Goal: Information Seeking & Learning: Learn about a topic

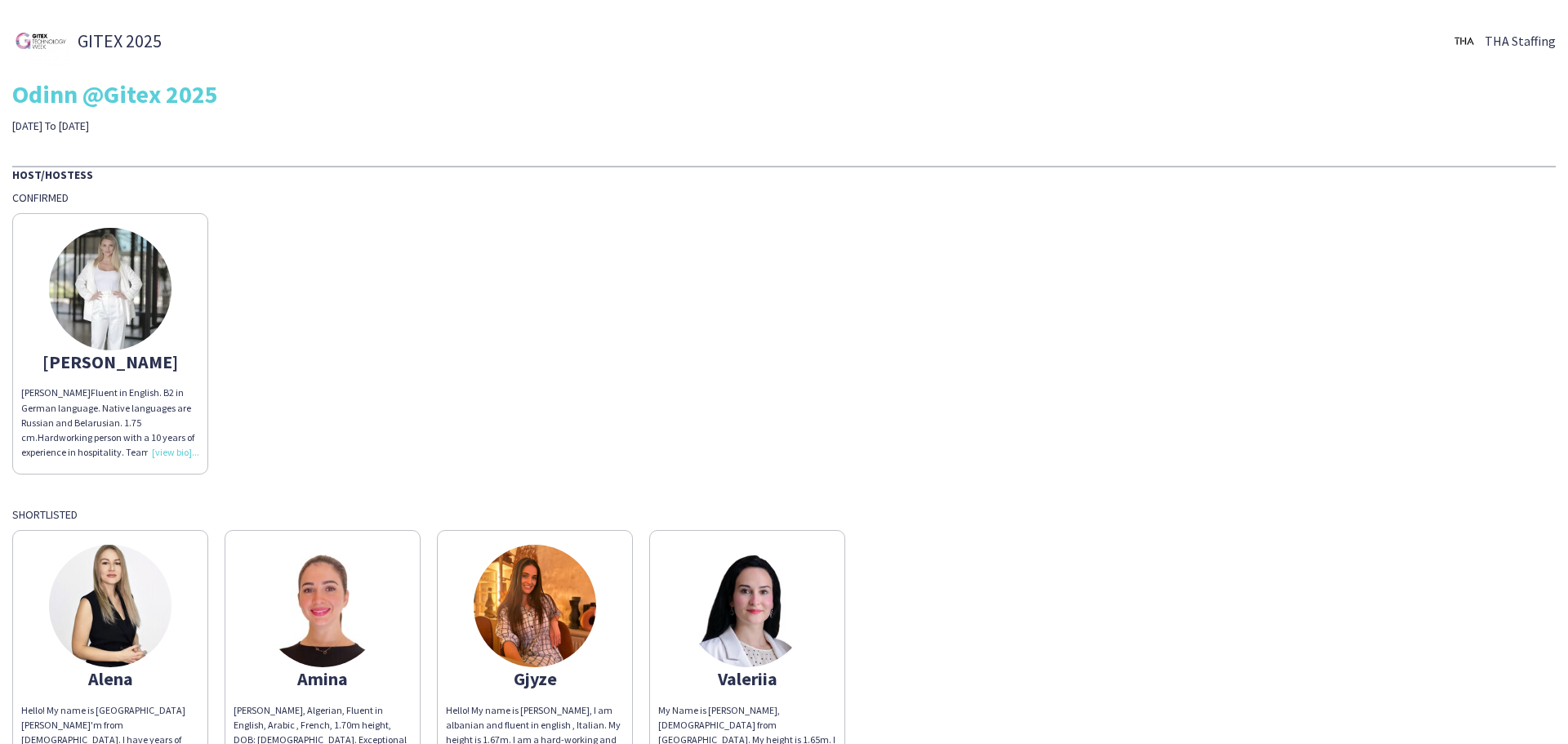
scroll to position [121, 0]
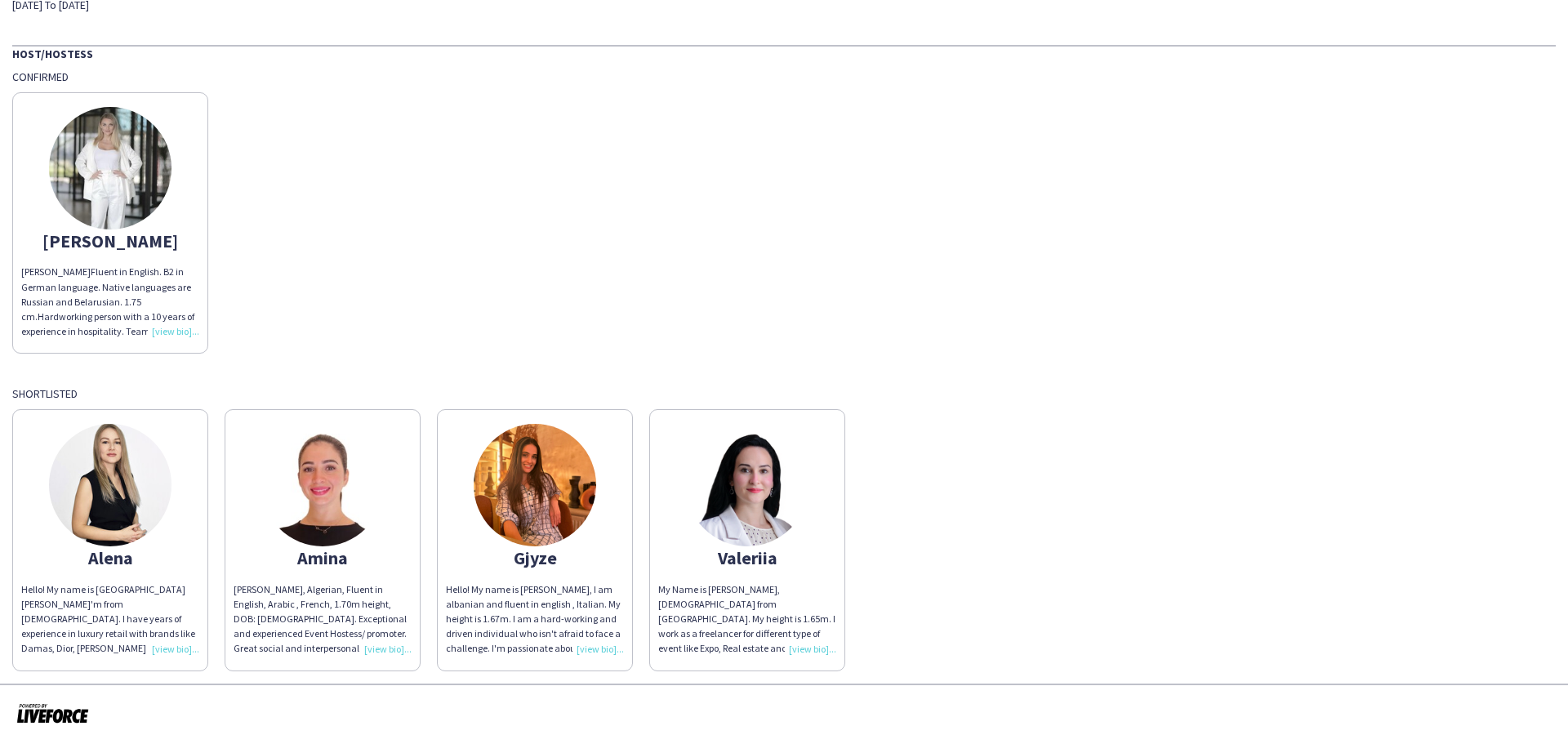
click at [560, 470] on img at bounding box center [535, 486] width 122 height 122
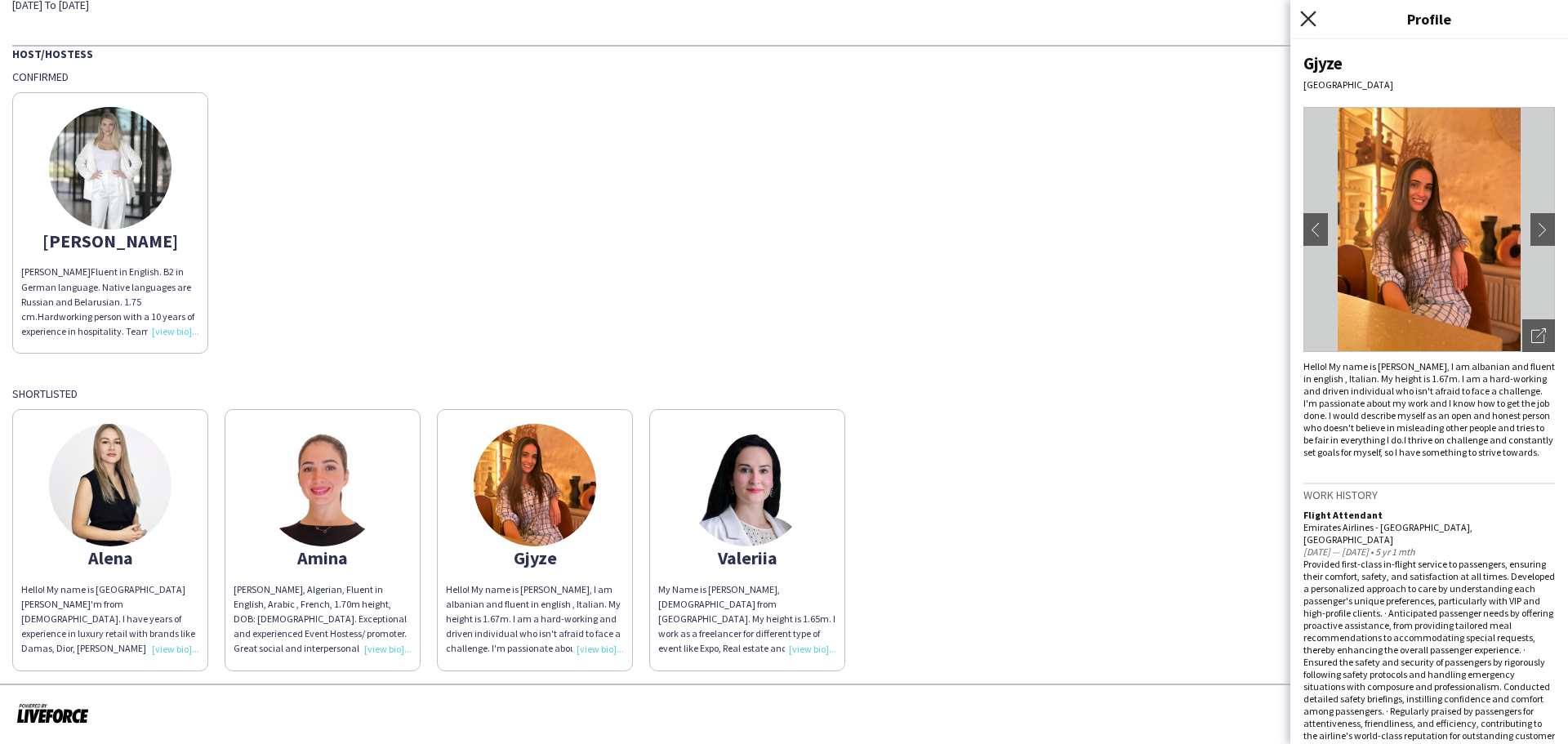
click at [1307, 22] on icon "Close pop-in" at bounding box center [1308, 18] width 16 height 16
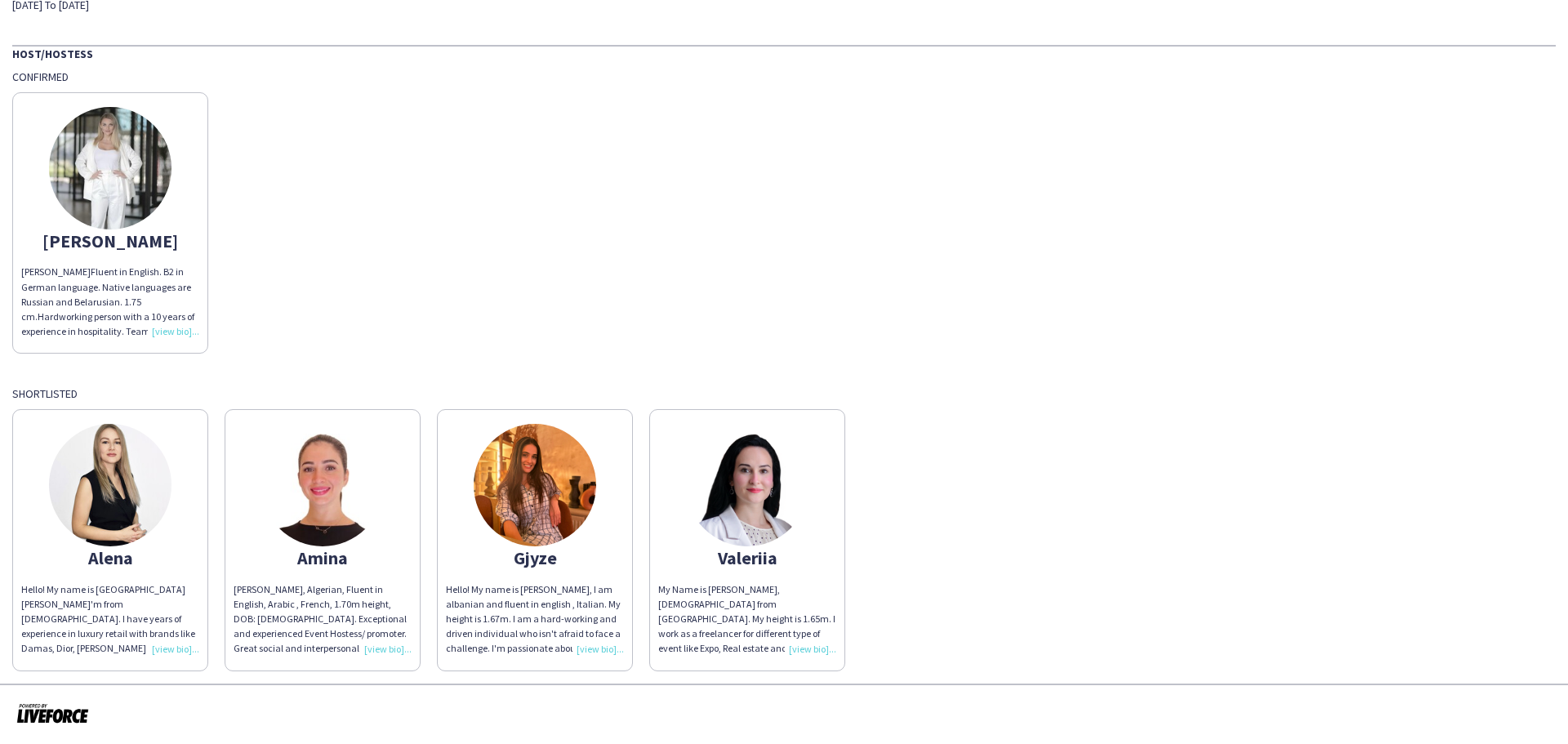
click at [122, 170] on img at bounding box center [110, 168] width 122 height 122
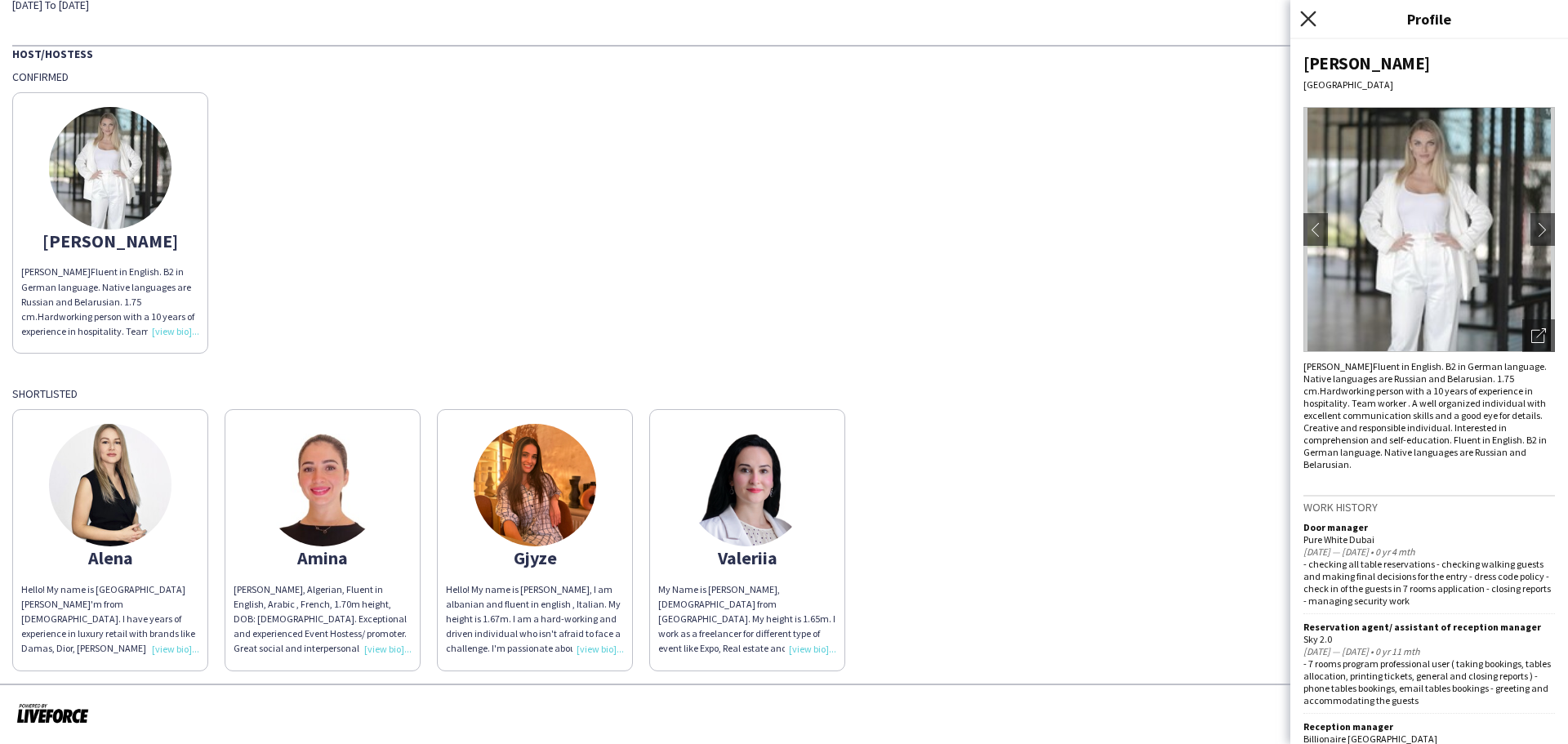
click at [1310, 18] on icon at bounding box center [1308, 18] width 16 height 16
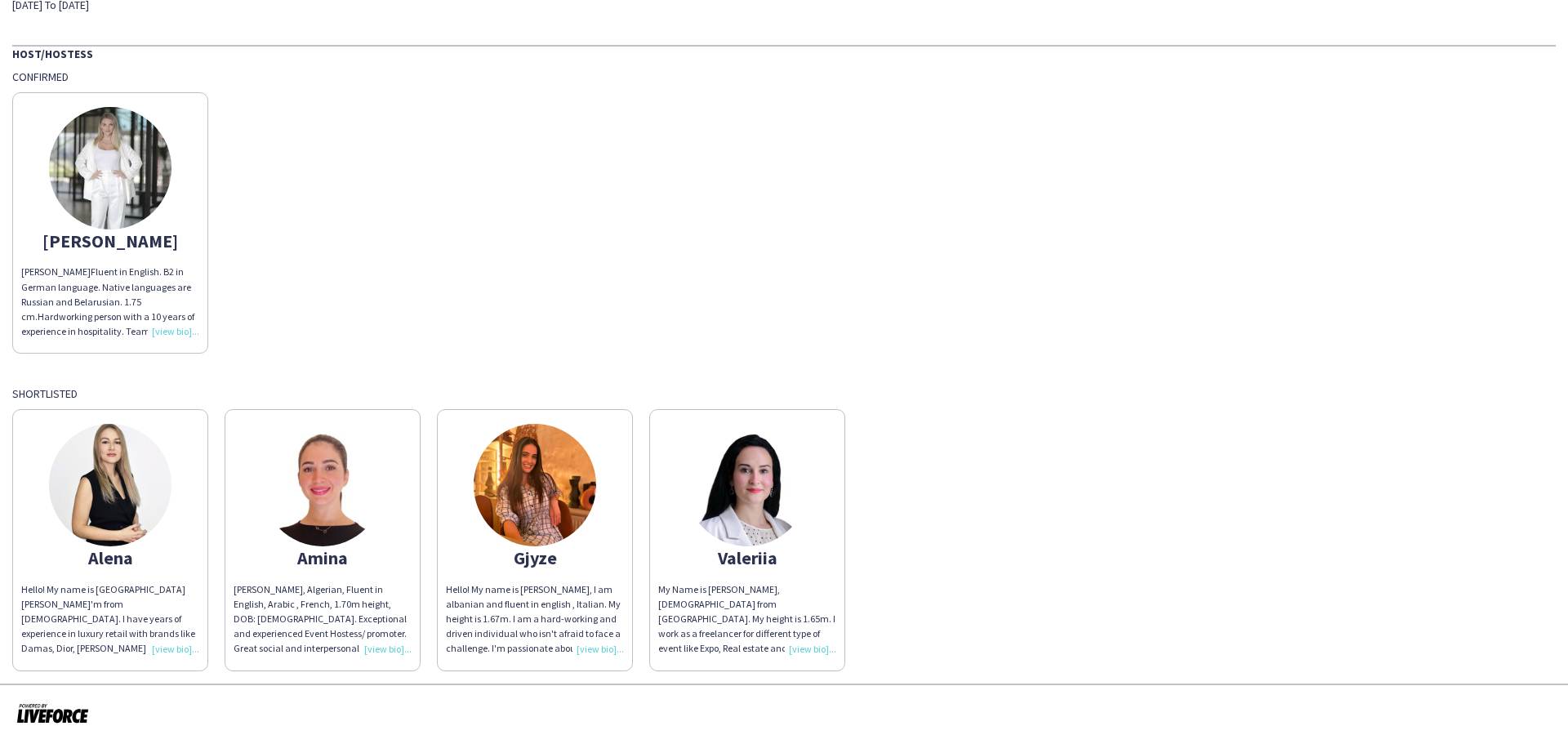
scroll to position [0, 0]
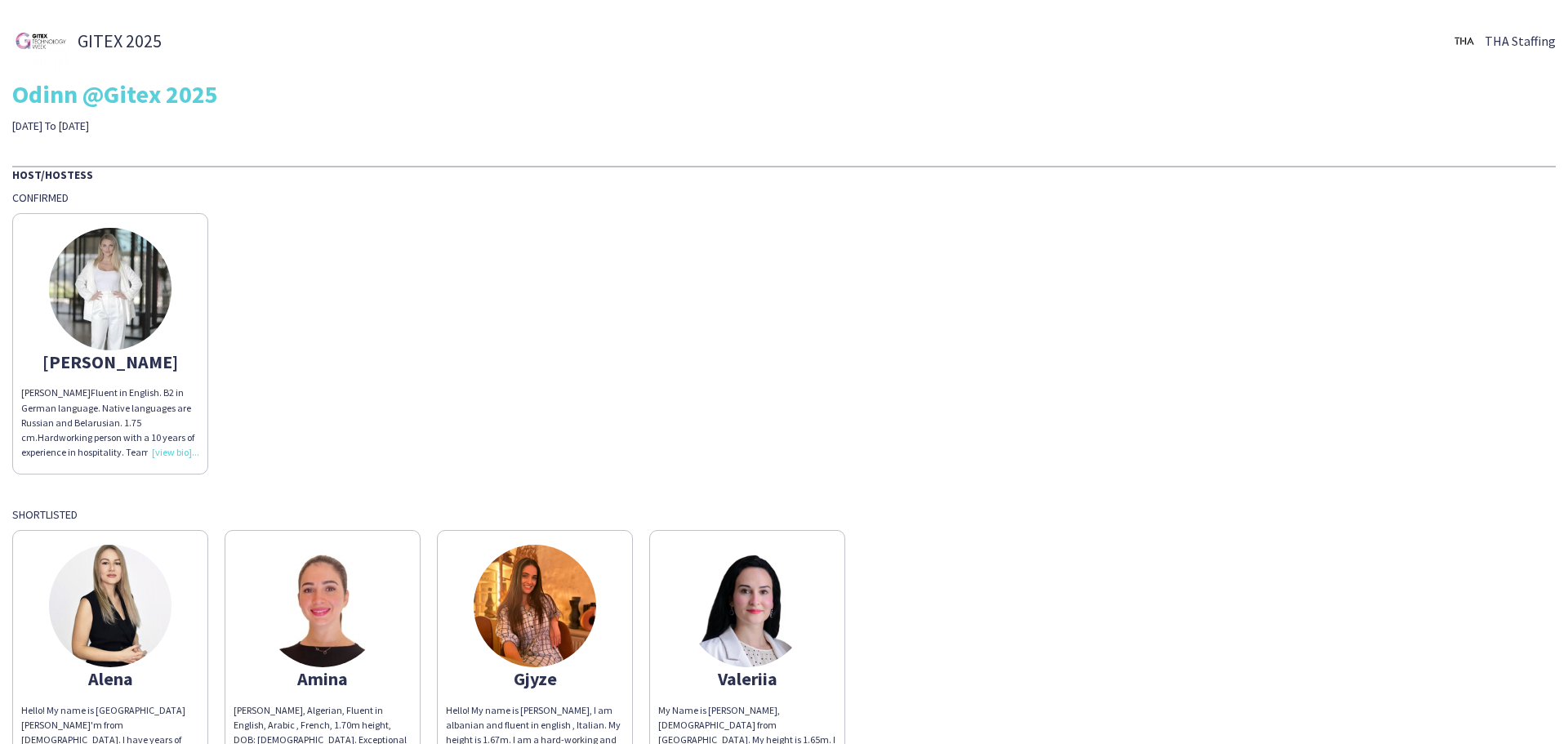
click at [167, 456] on div "[PERSON_NAME] Fluent in English. B2 in German language. Native languages are Ru…" at bounding box center [110, 423] width 178 height 75
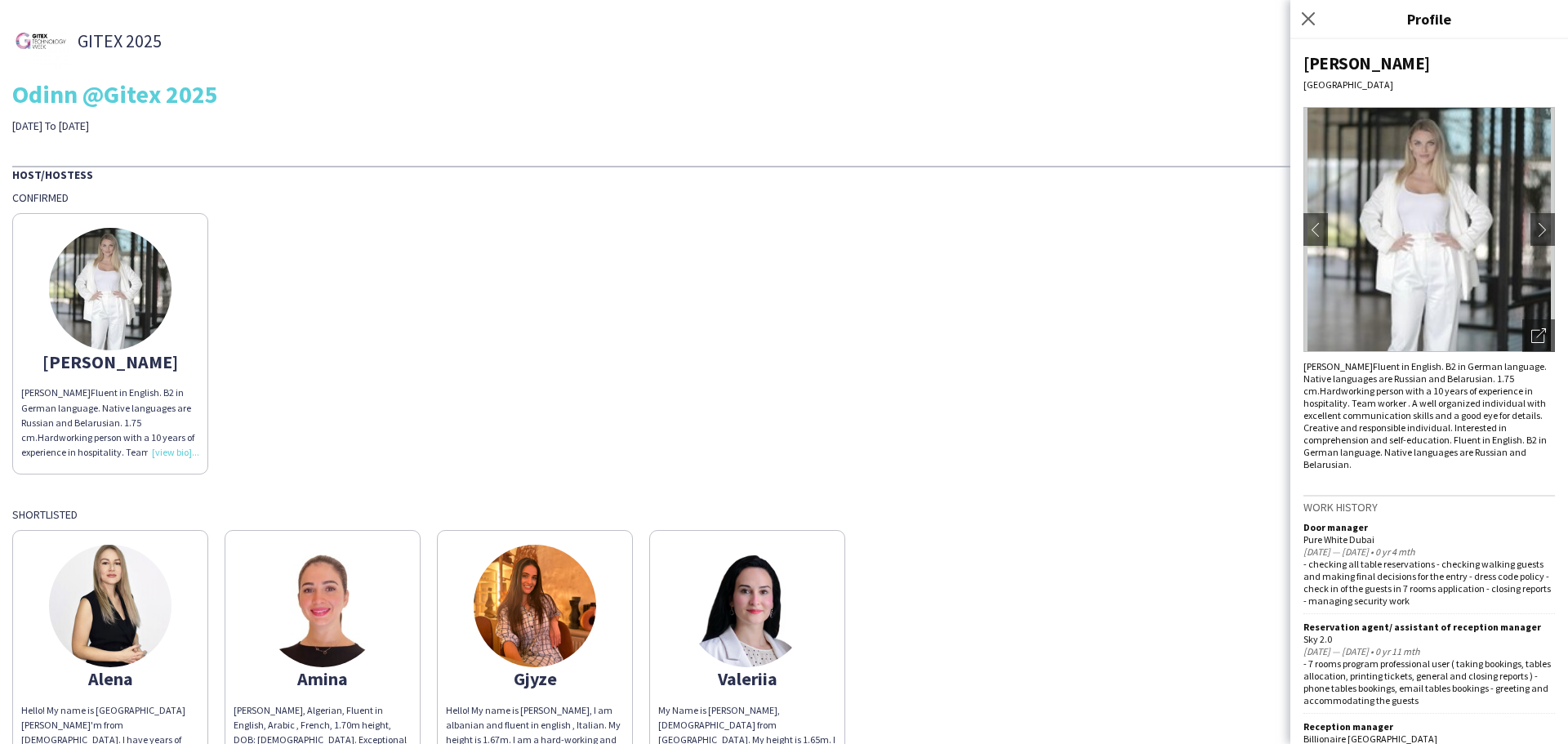
click at [1422, 240] on img at bounding box center [1429, 229] width 251 height 245
click at [1531, 223] on app-icon "chevron-right" at bounding box center [1543, 229] width 23 height 15
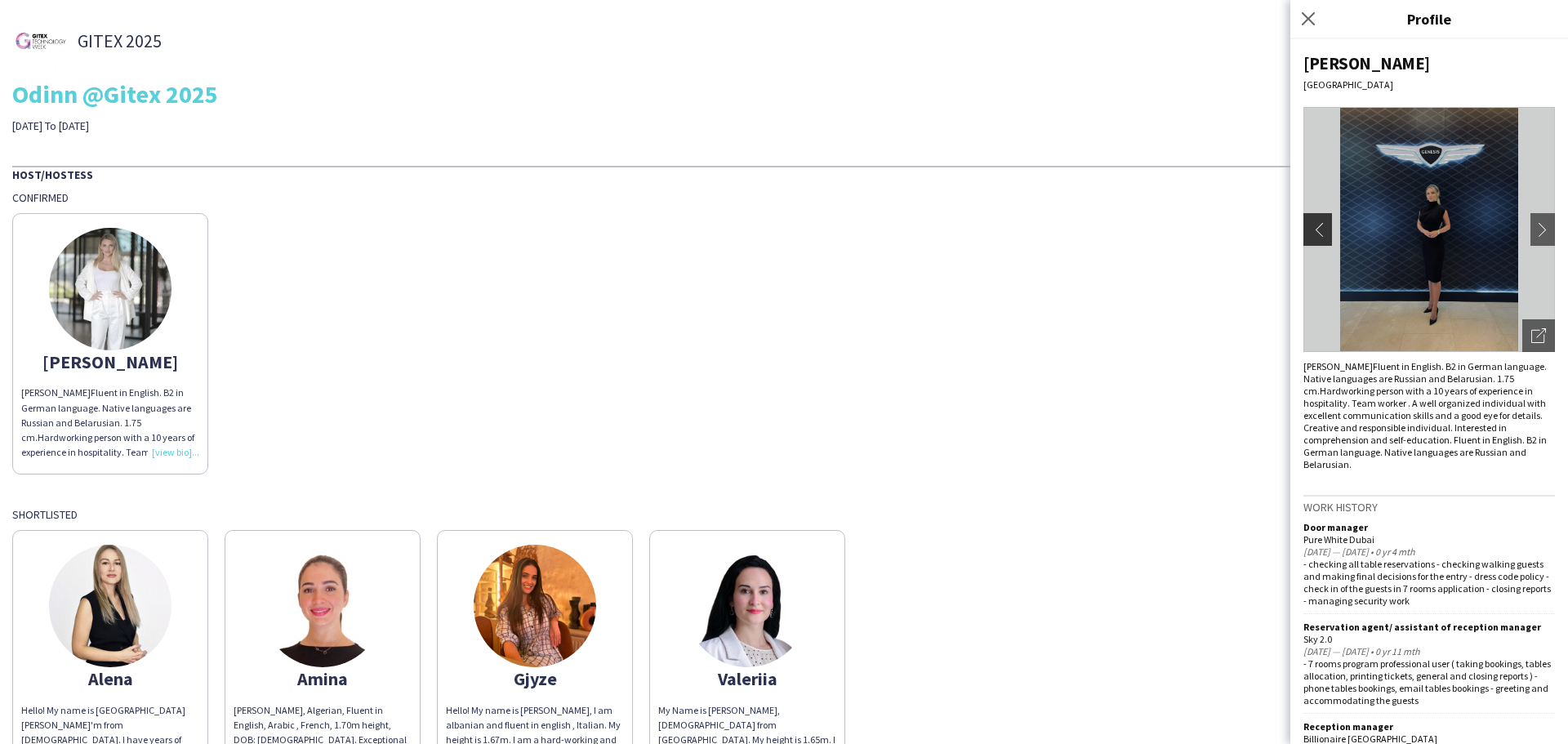
click at [1315, 231] on app-icon "chevron-left" at bounding box center [1316, 229] width 23 height 15
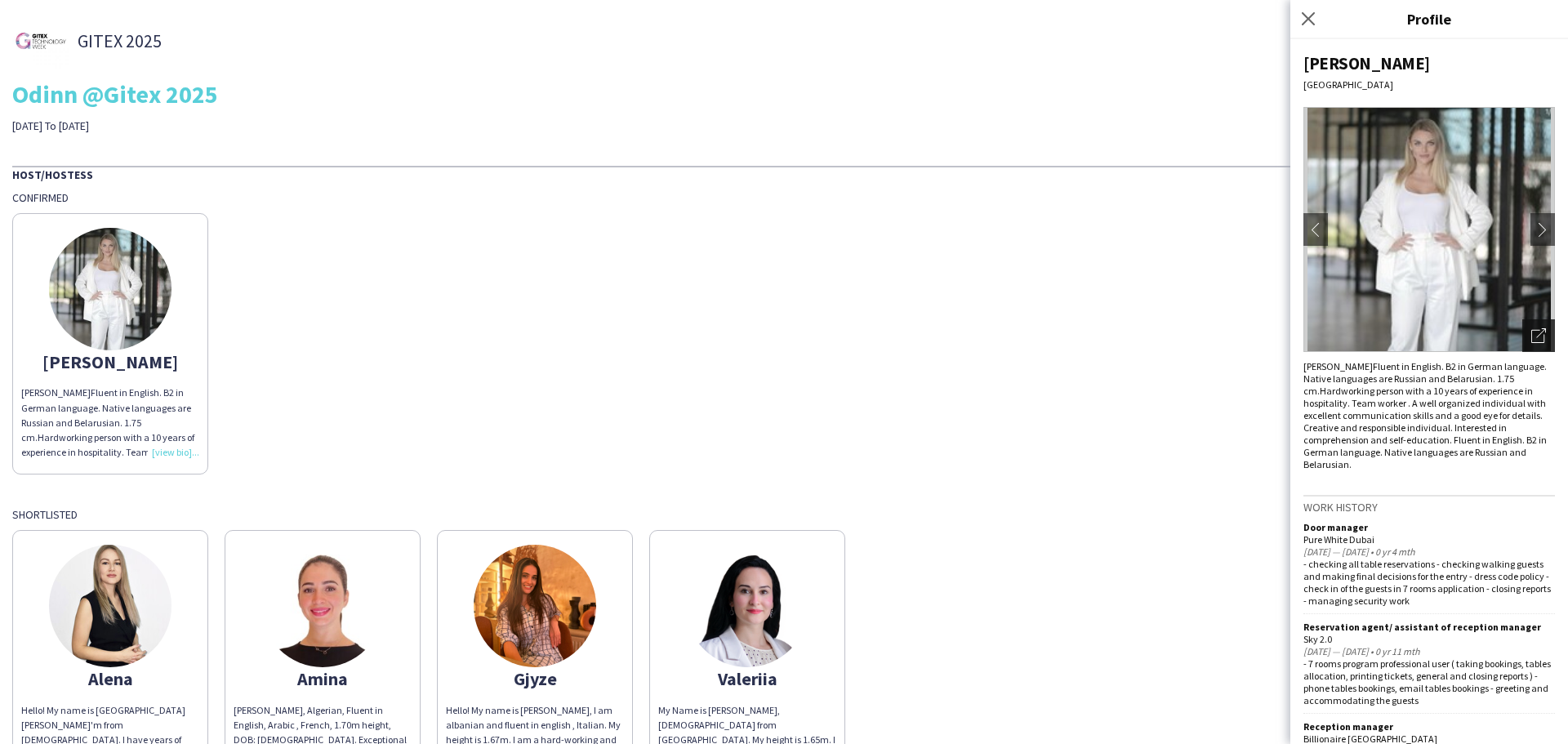
click at [1531, 337] on icon "Open photos pop-in" at bounding box center [1538, 335] width 15 height 15
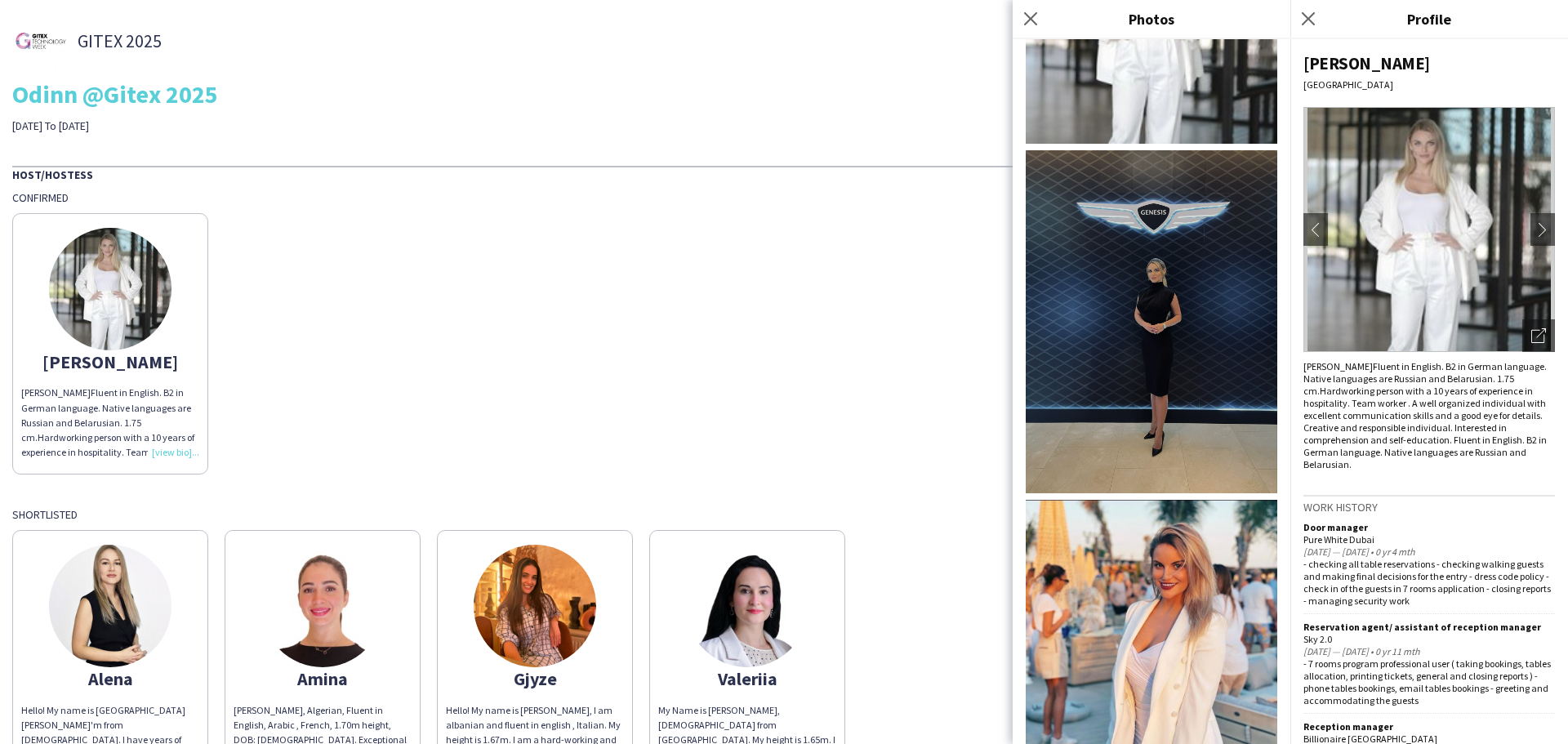
scroll to position [490, 0]
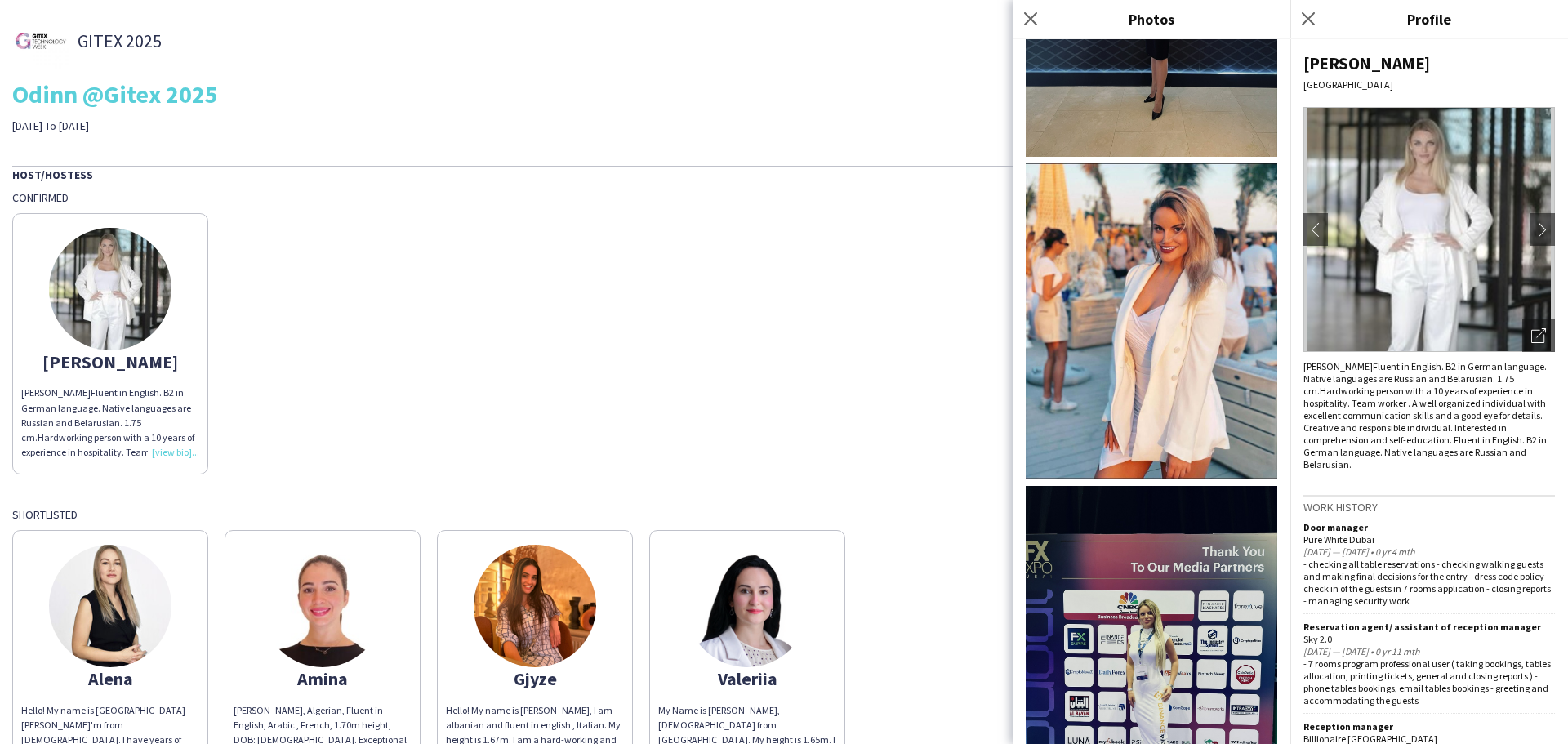
click at [1155, 246] on img at bounding box center [1151, 321] width 251 height 317
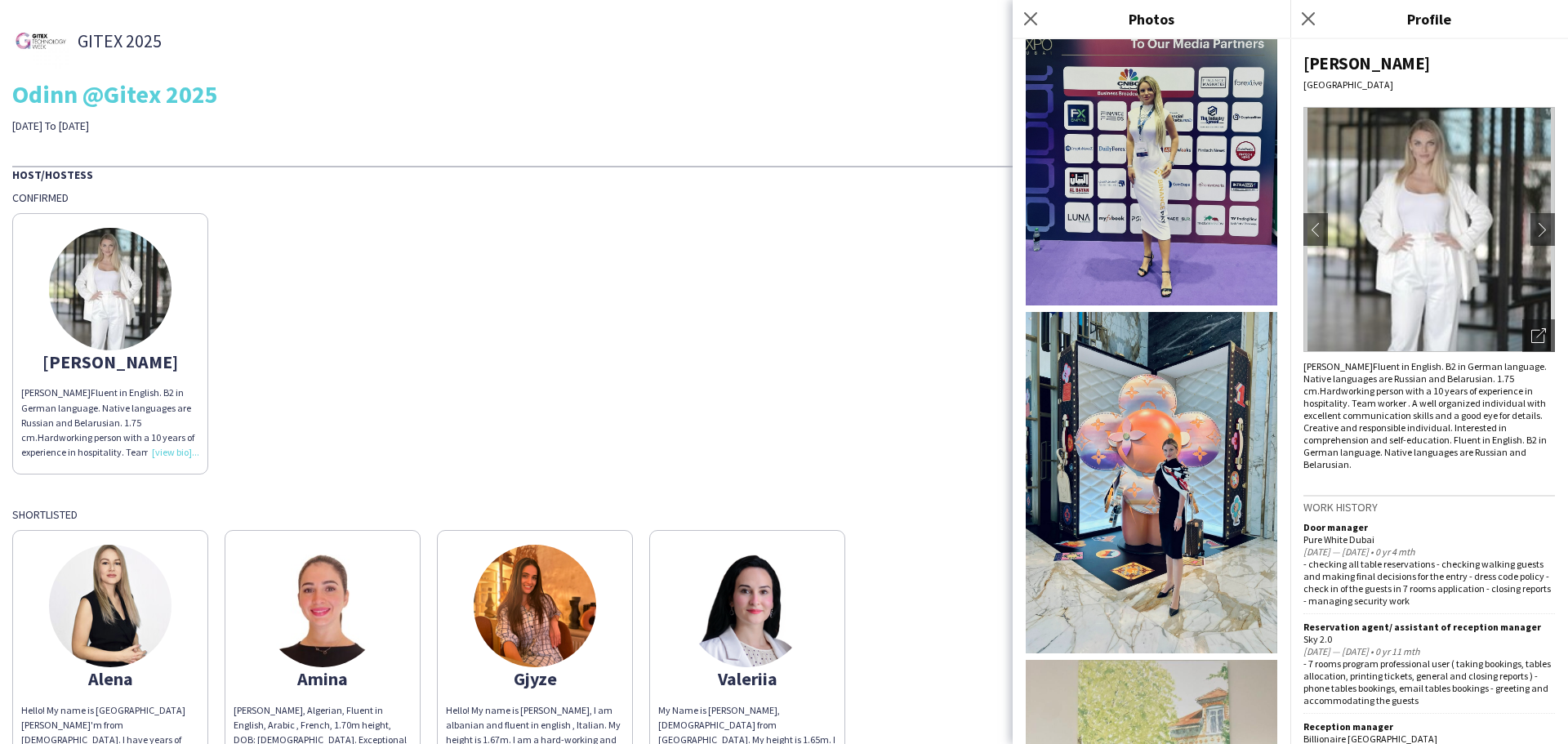
scroll to position [1063, 0]
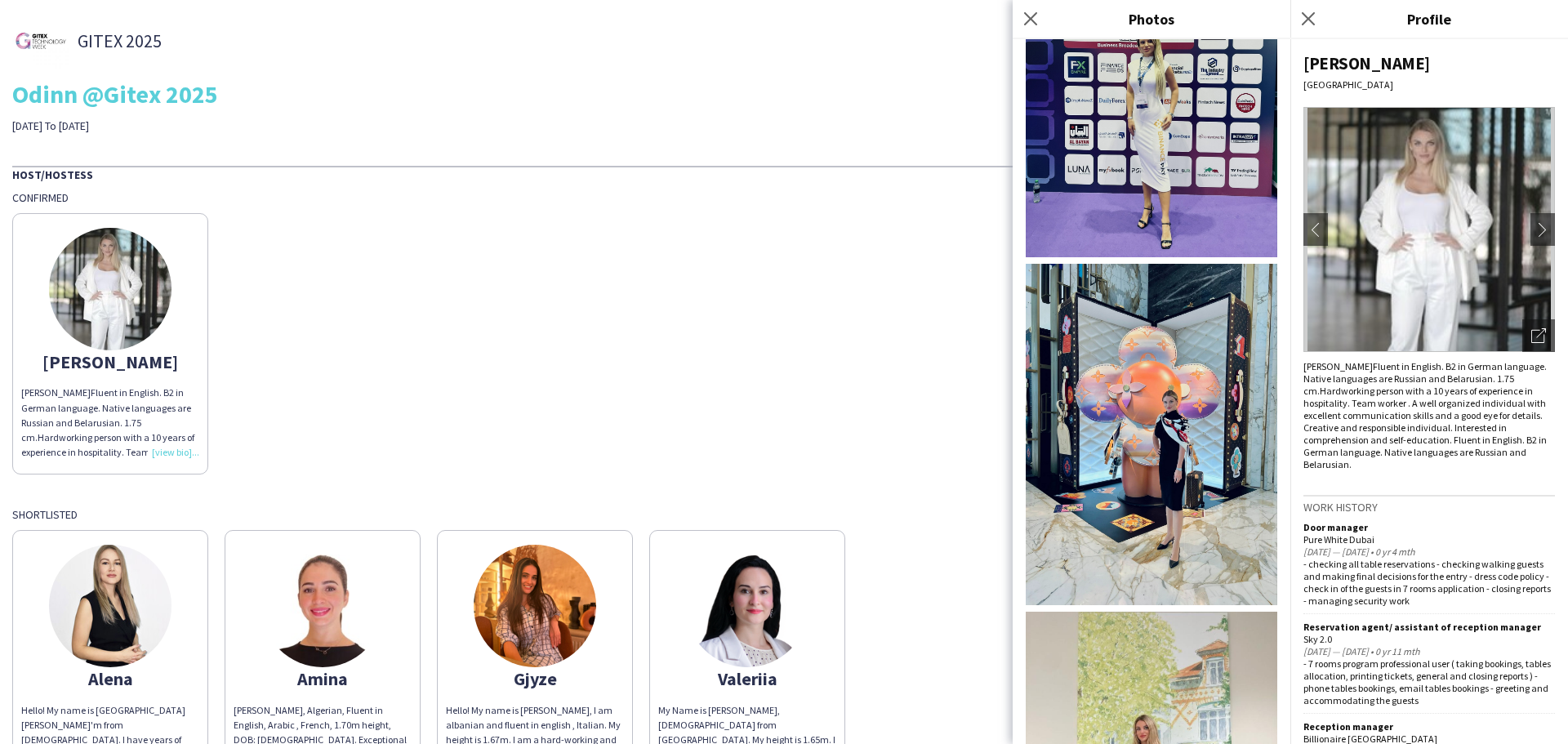
click at [1151, 117] on img at bounding box center [1151, 86] width 251 height 344
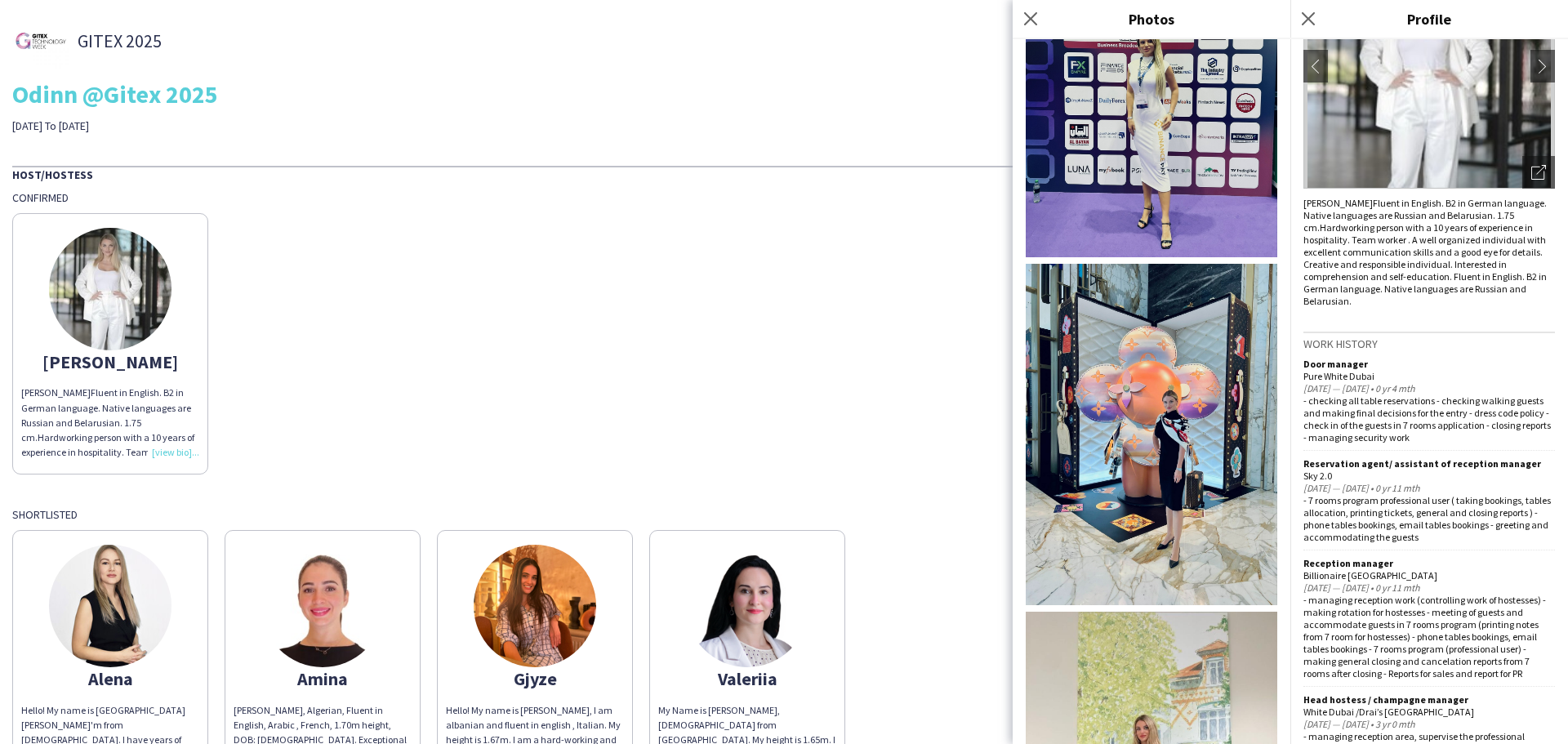
scroll to position [243, 0]
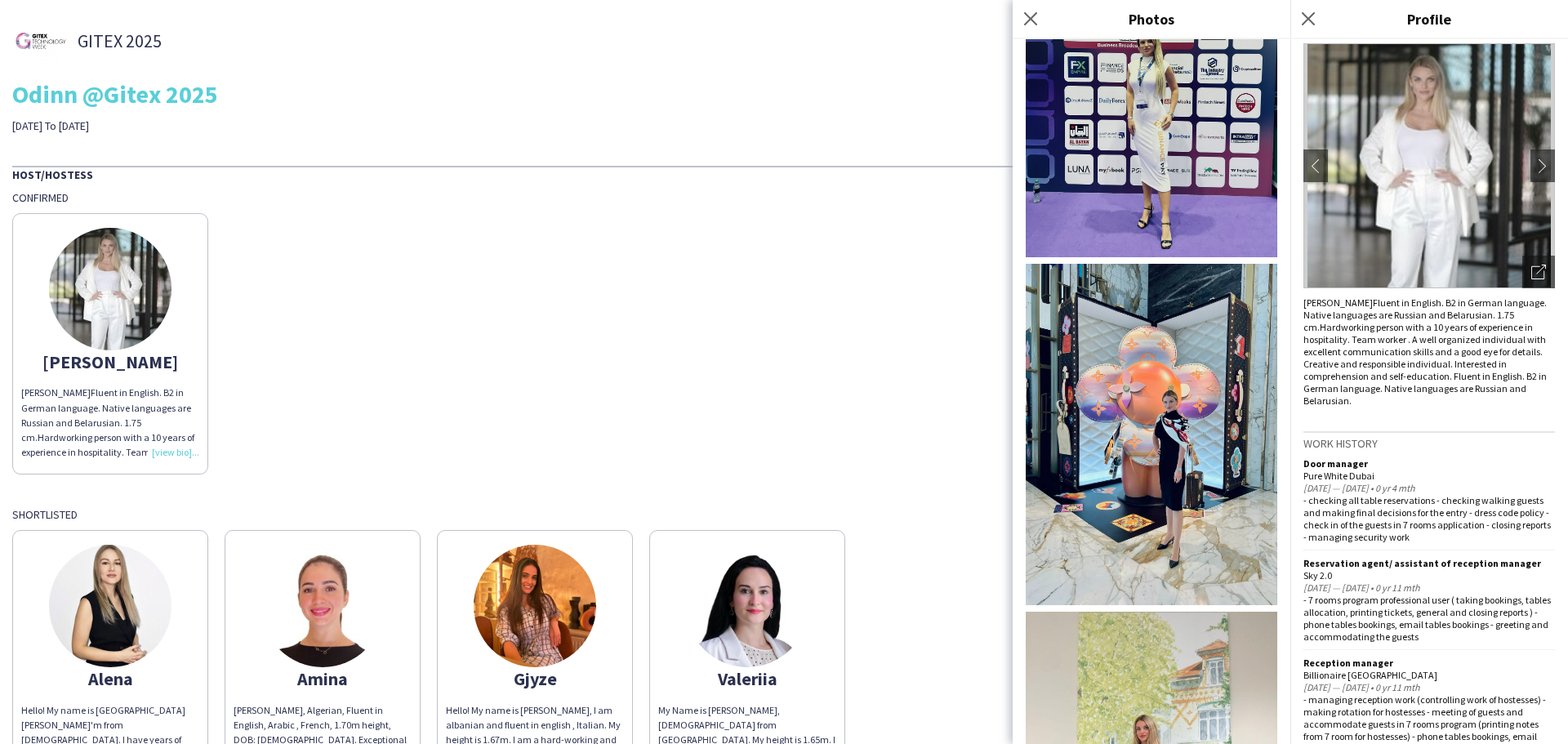
scroll to position [0, 0]
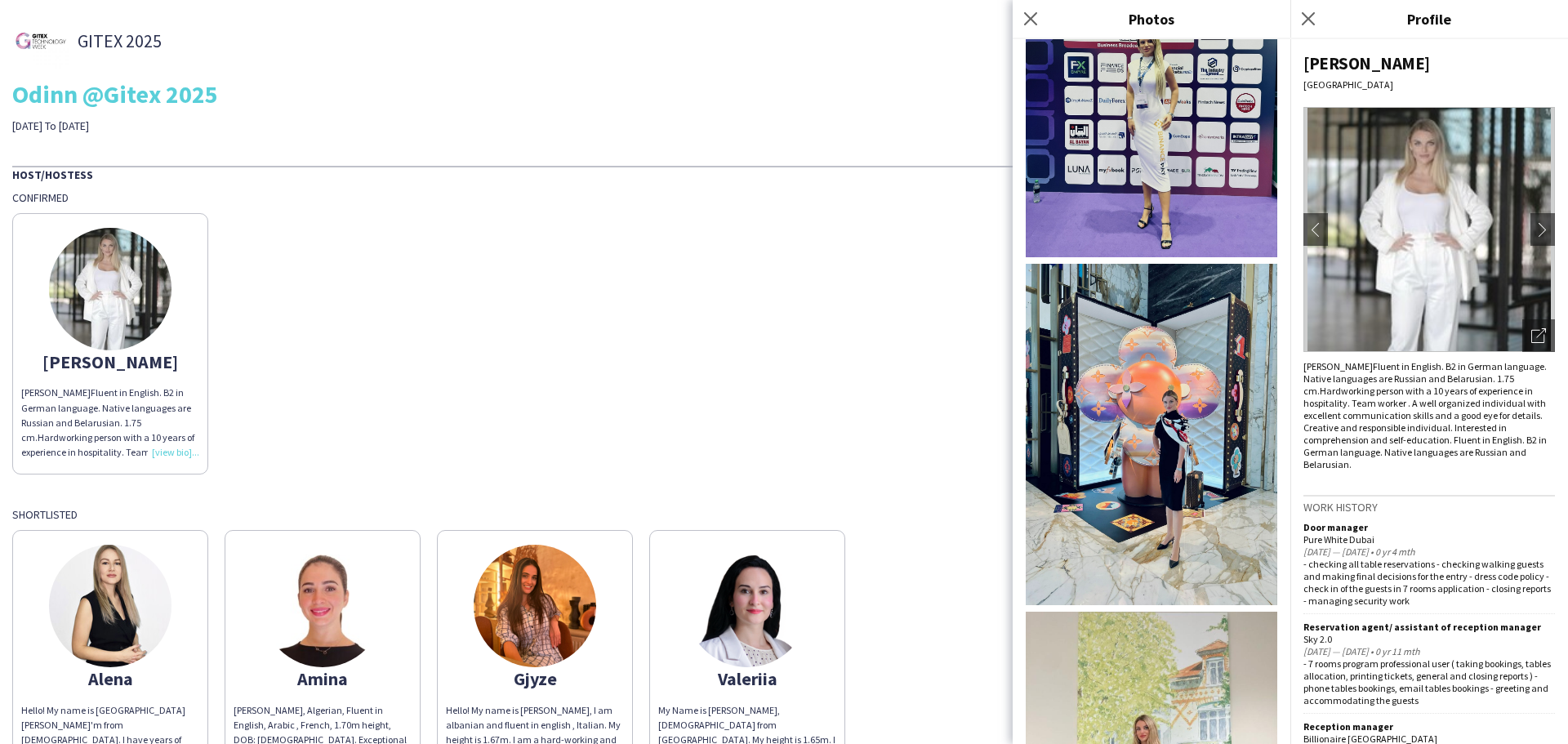
click at [551, 625] on img at bounding box center [535, 606] width 122 height 122
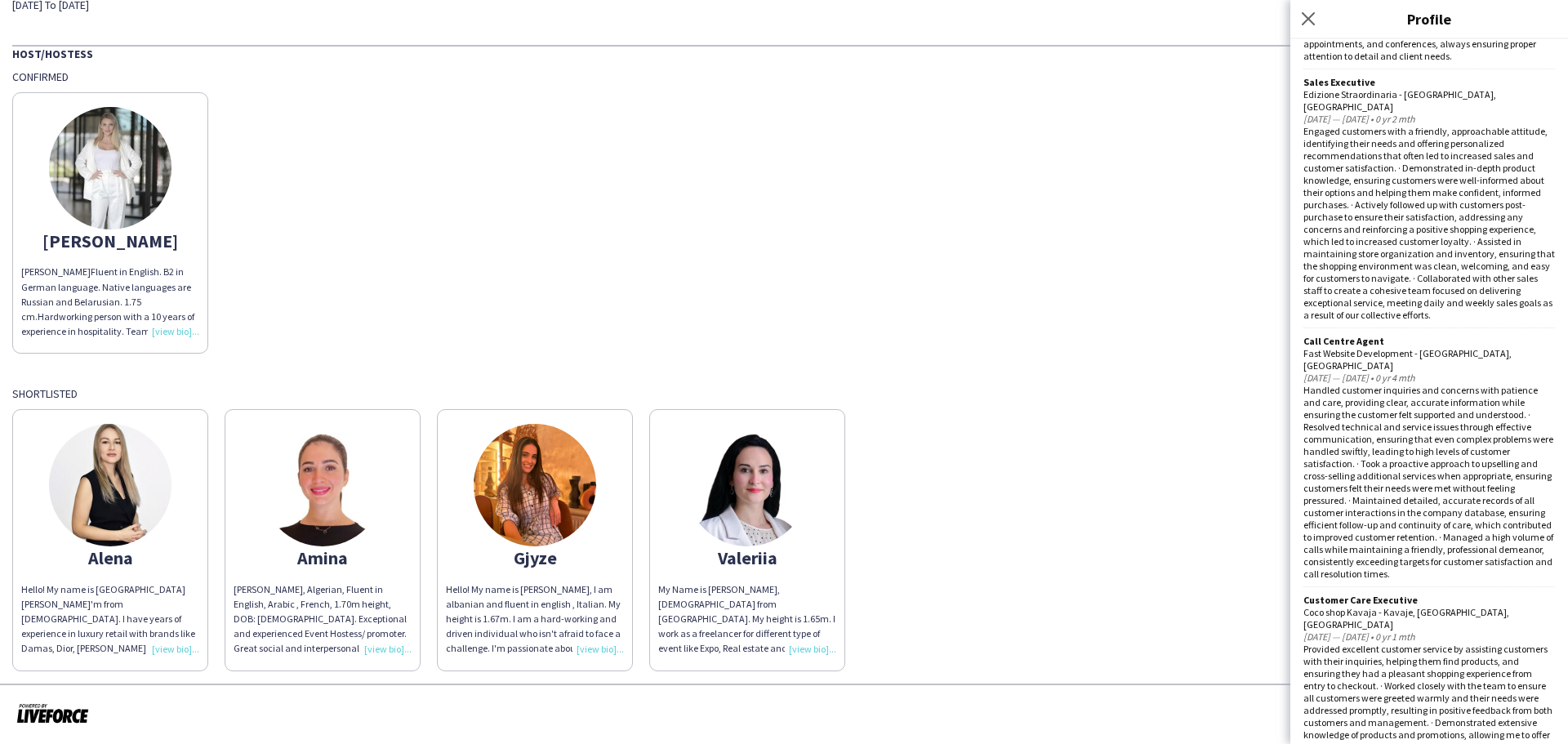
scroll to position [1387, 0]
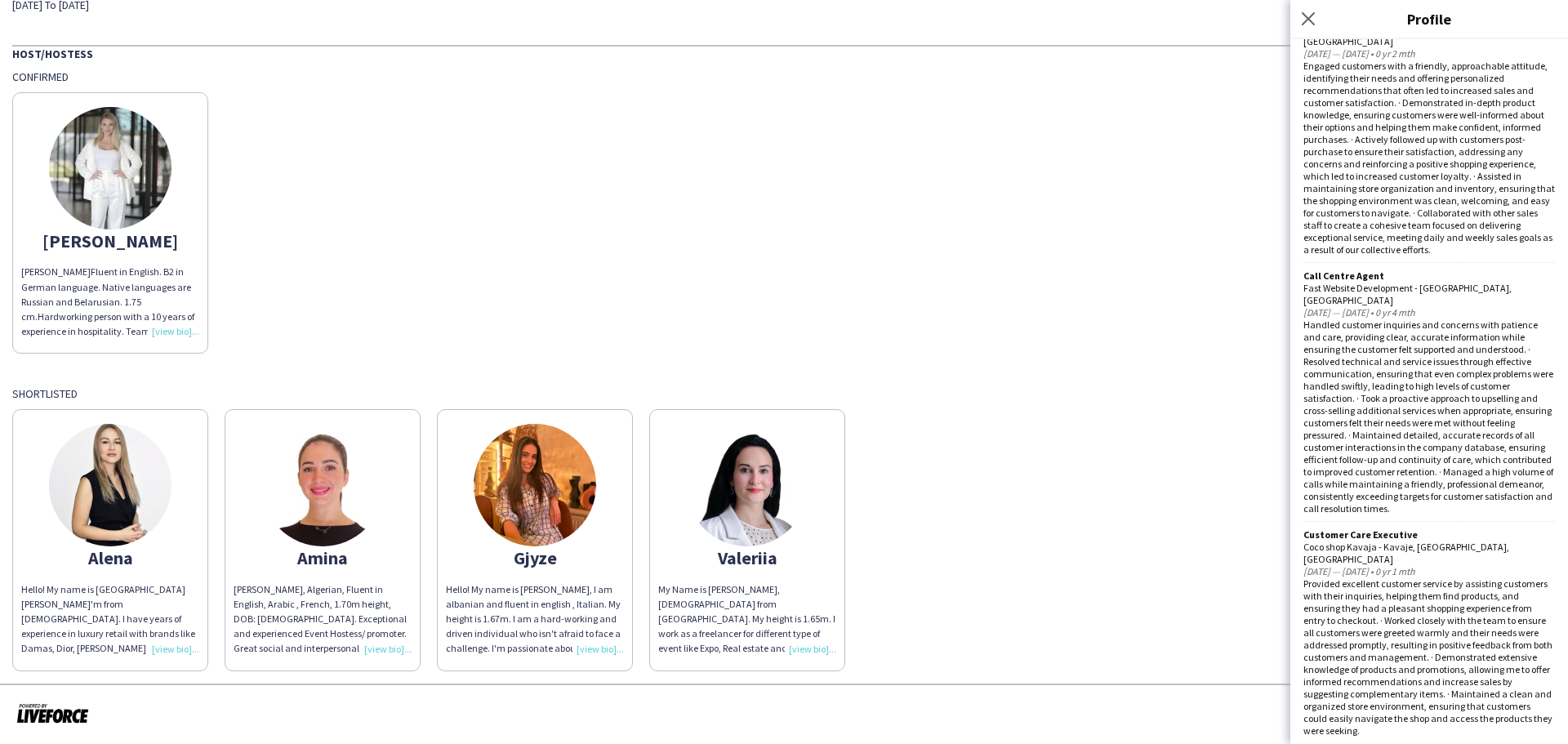
click at [717, 505] on img at bounding box center [748, 486] width 122 height 122
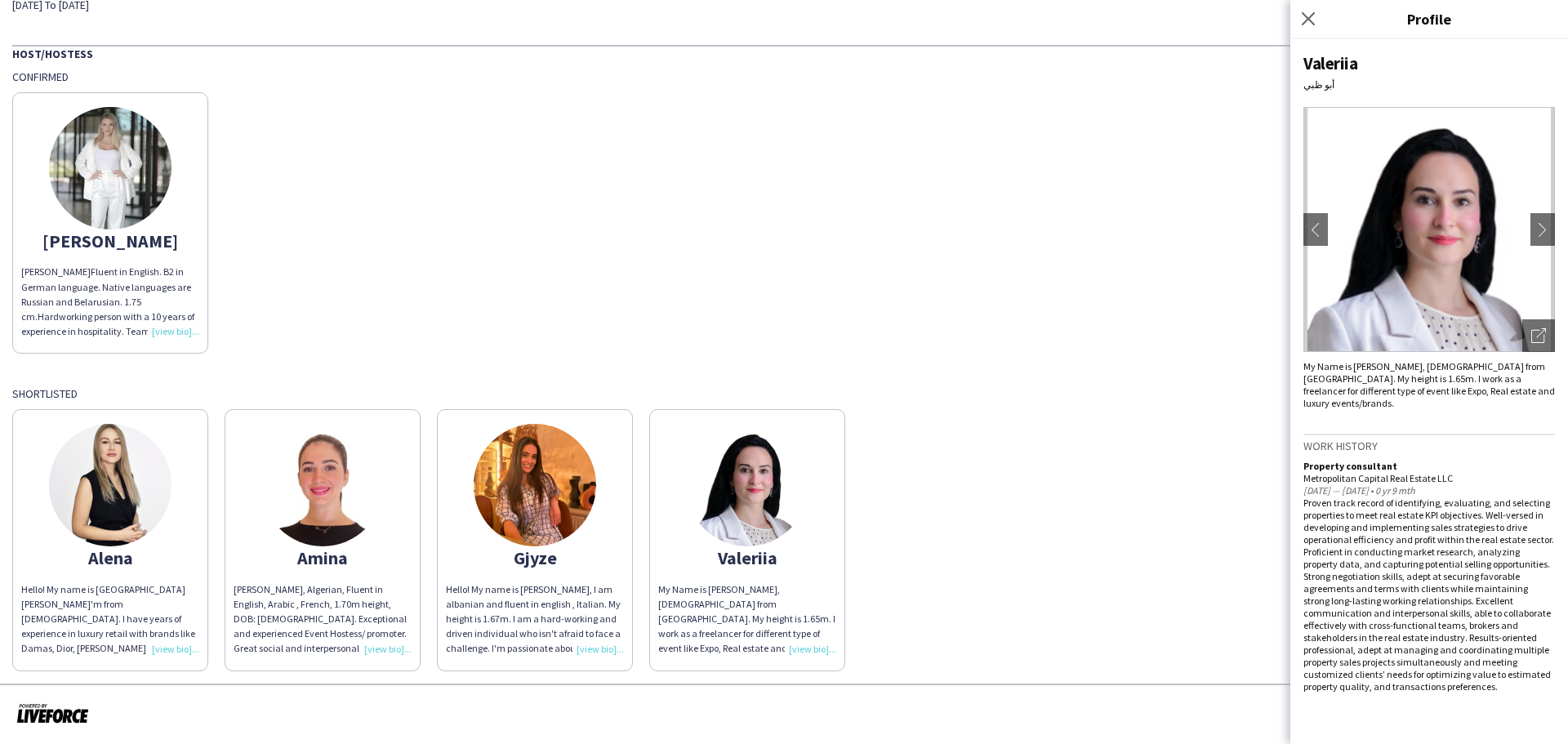
click at [288, 502] on img at bounding box center [322, 486] width 122 height 122
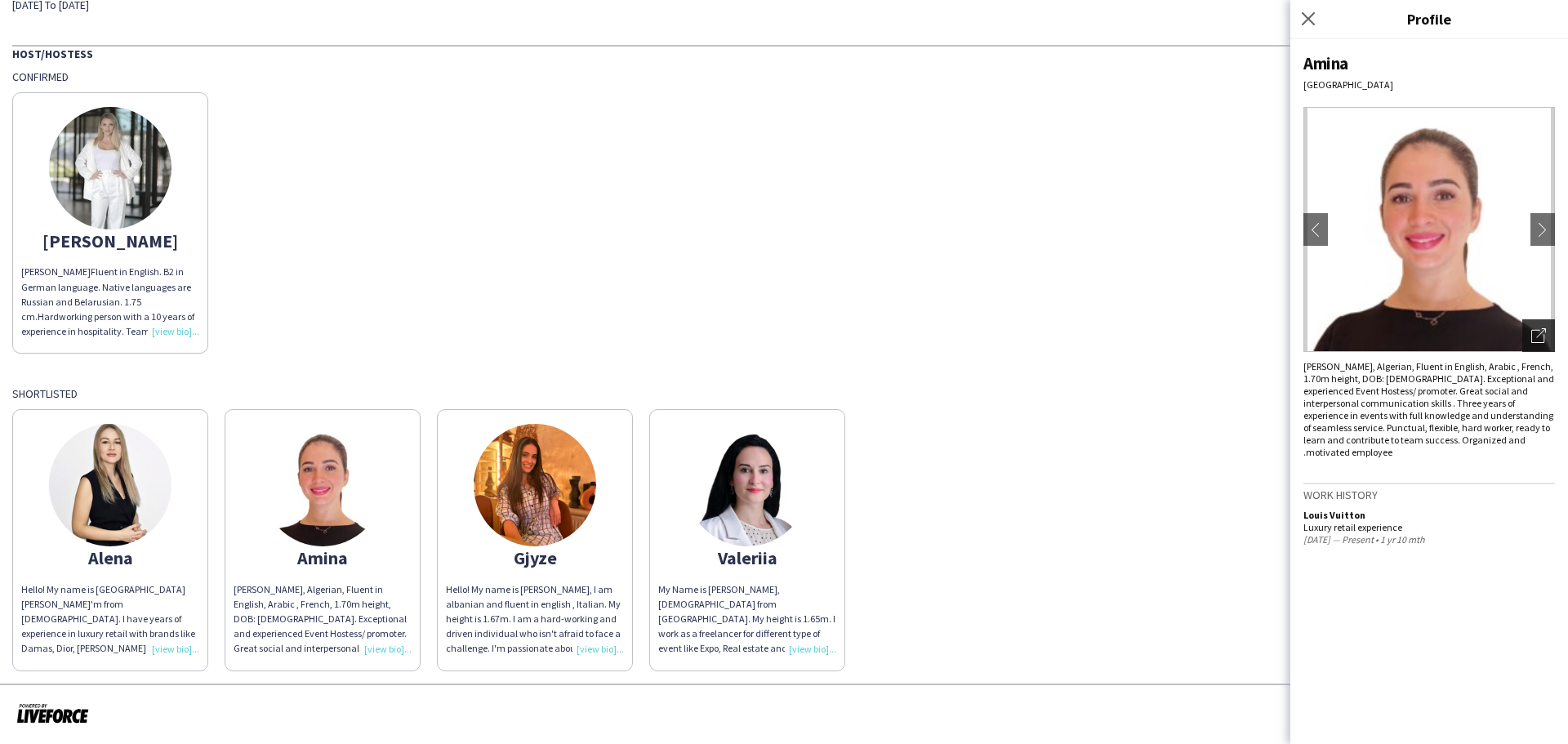
click at [1530, 334] on div "Open photos pop-in" at bounding box center [1539, 336] width 33 height 33
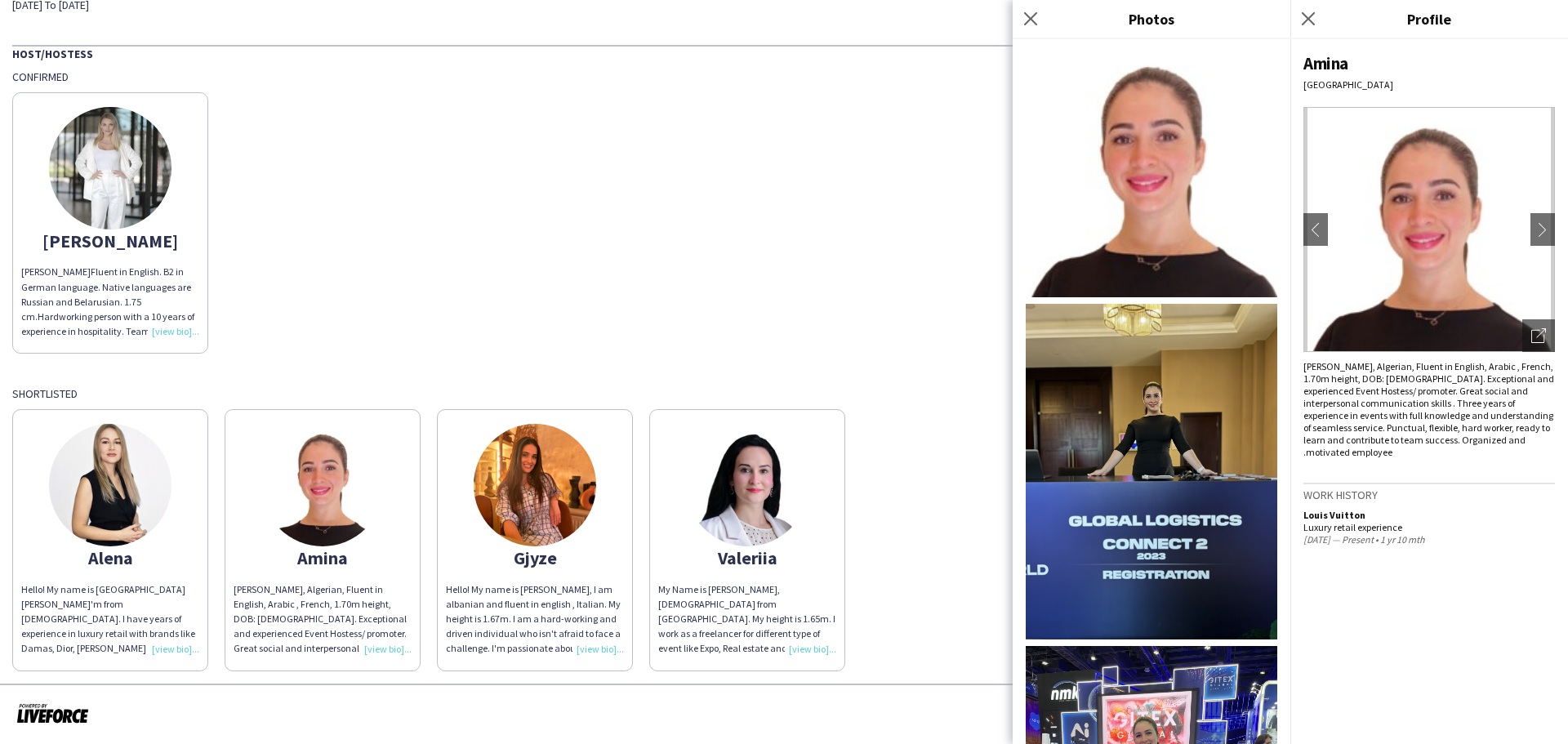
click at [1160, 435] on img at bounding box center [1151, 472] width 251 height 336
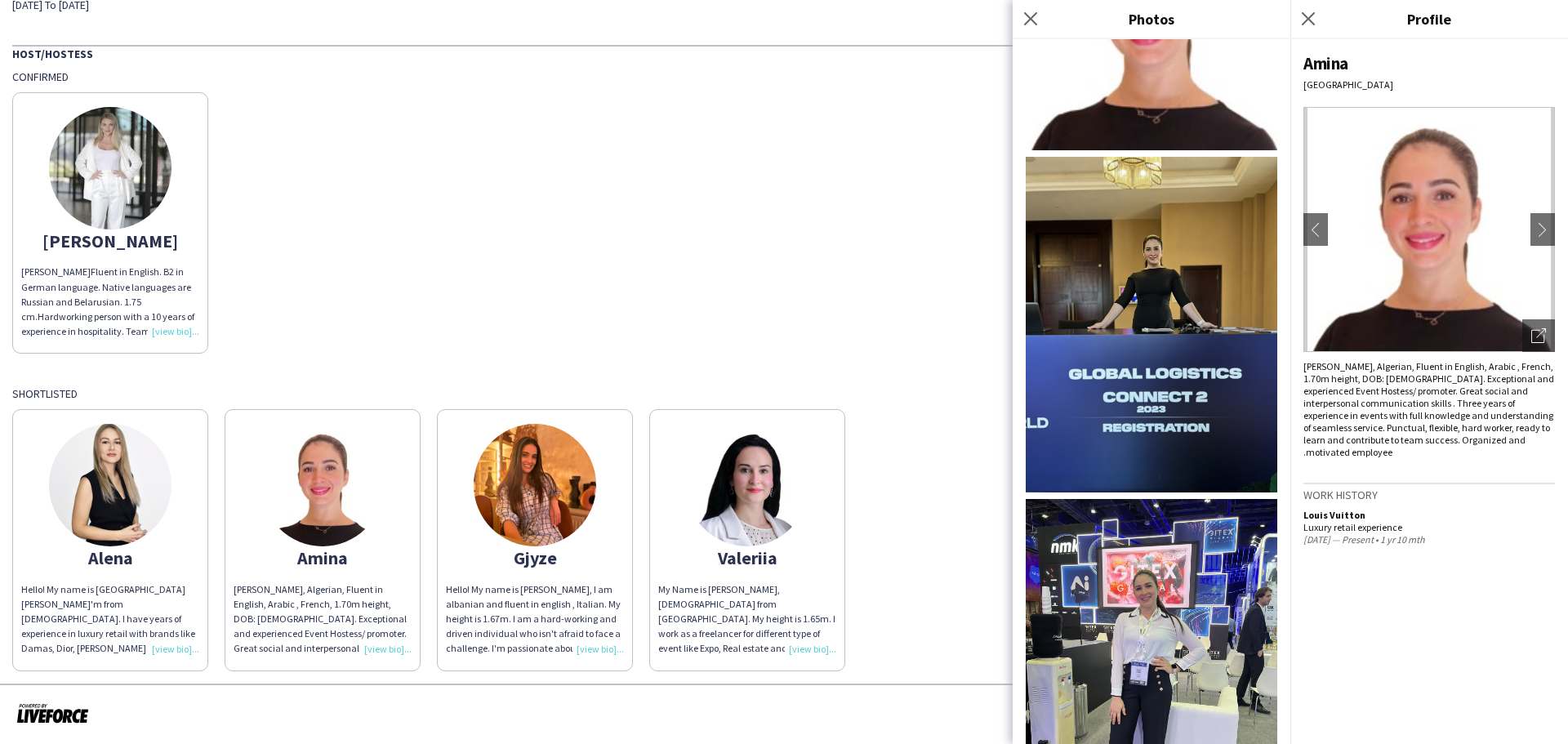
scroll to position [572, 0]
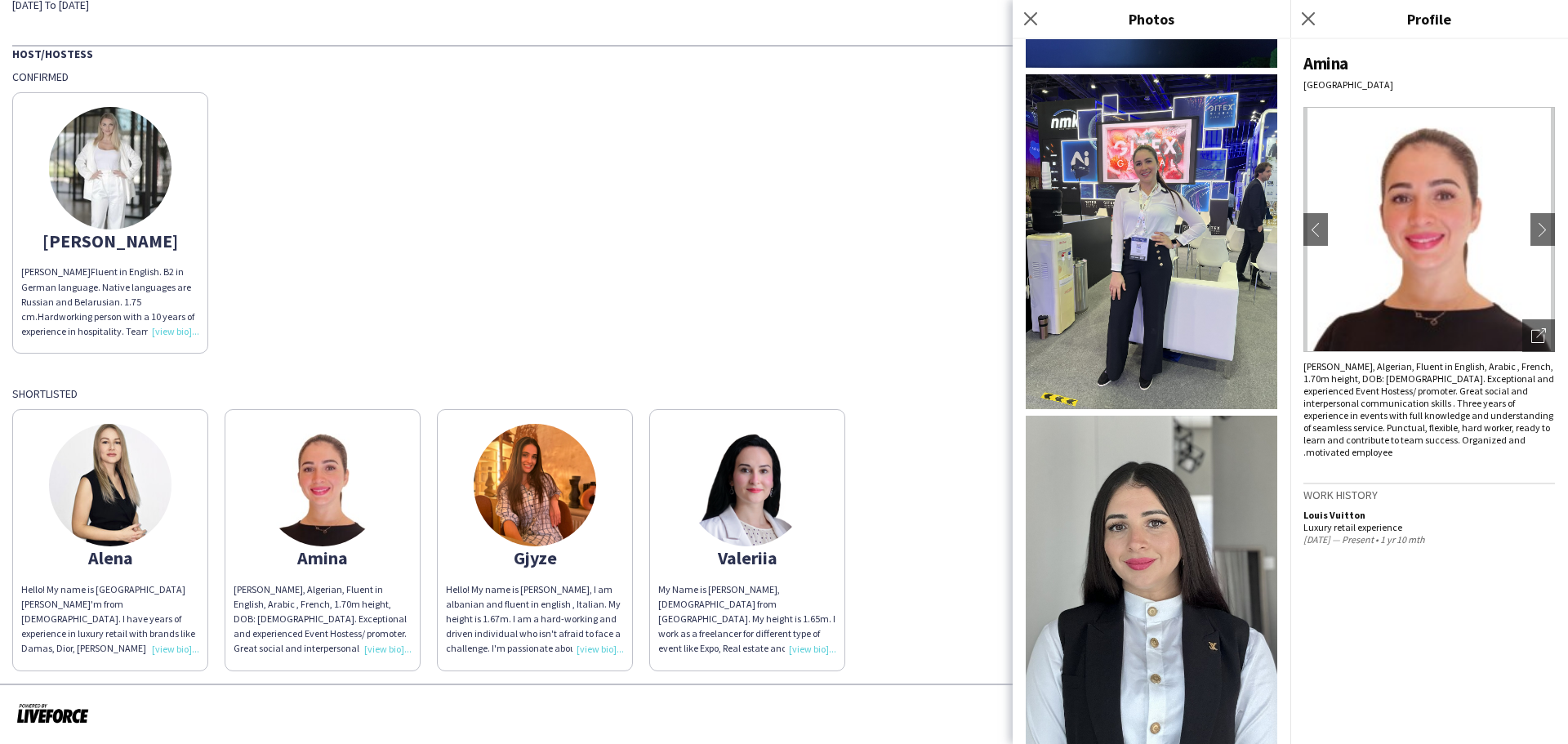
click at [1153, 542] on img at bounding box center [1151, 639] width 251 height 447
click at [524, 496] on img at bounding box center [535, 486] width 122 height 122
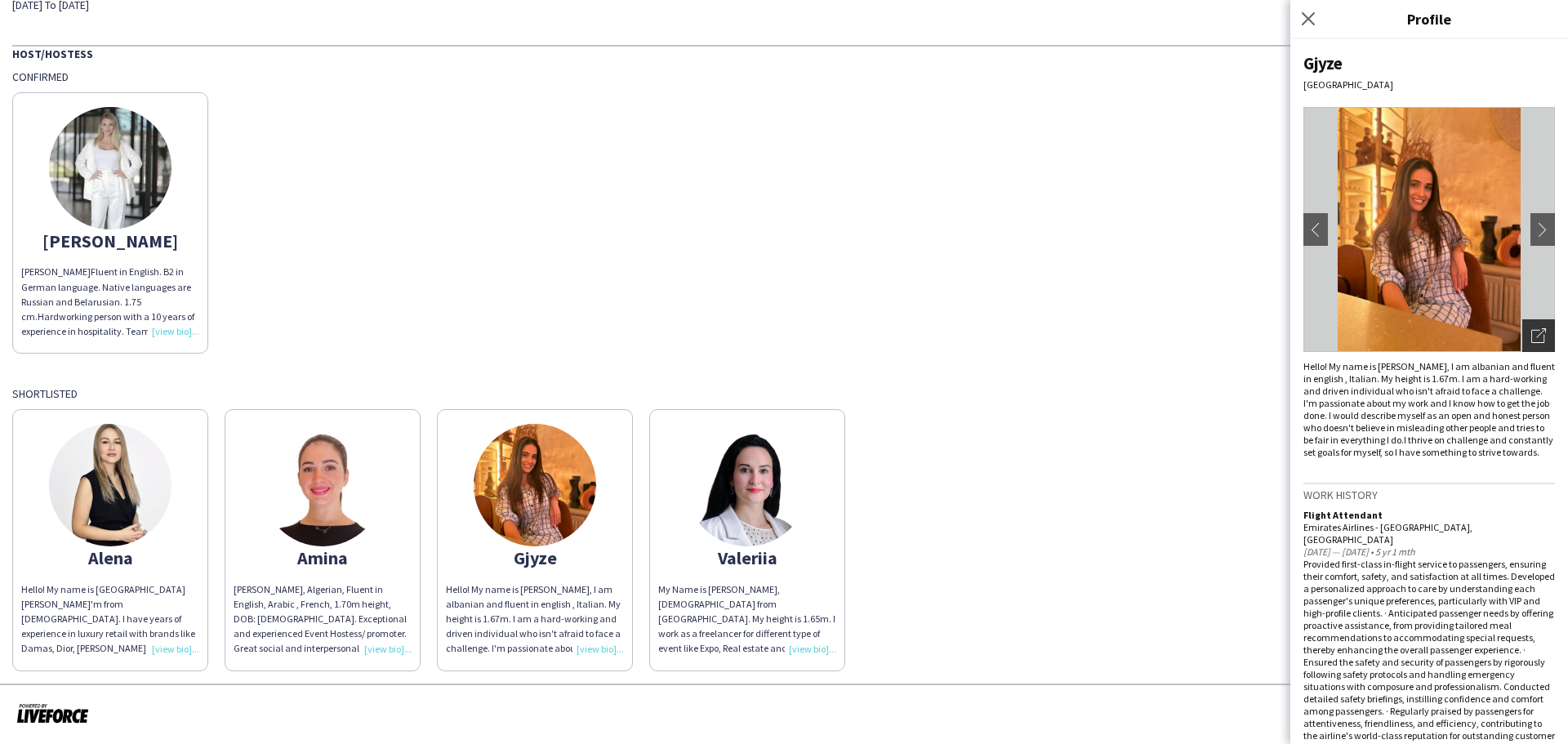
click at [1531, 332] on icon "Open photos pop-in" at bounding box center [1538, 335] width 15 height 15
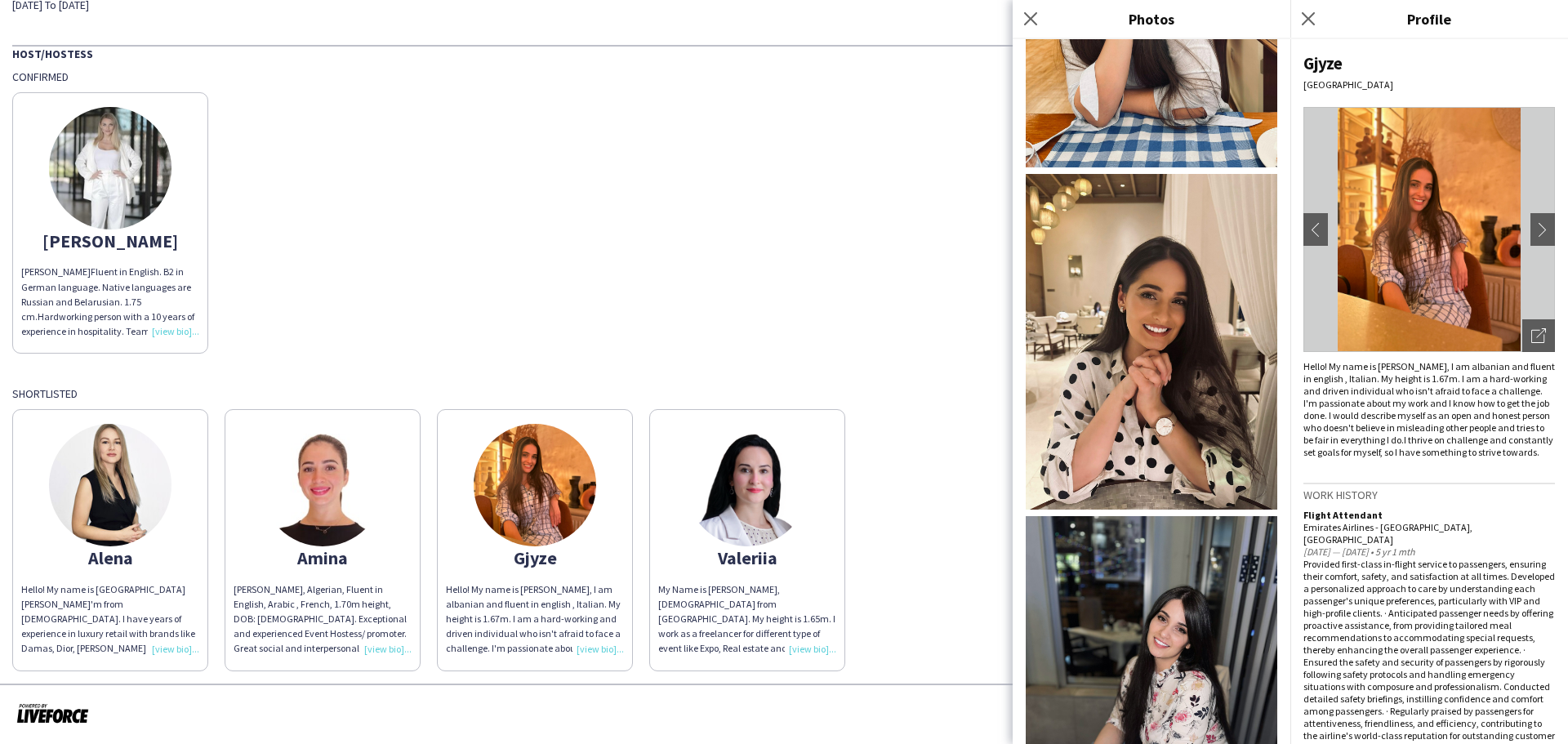
scroll to position [898, 0]
click at [1171, 323] on img at bounding box center [1151, 341] width 251 height 336
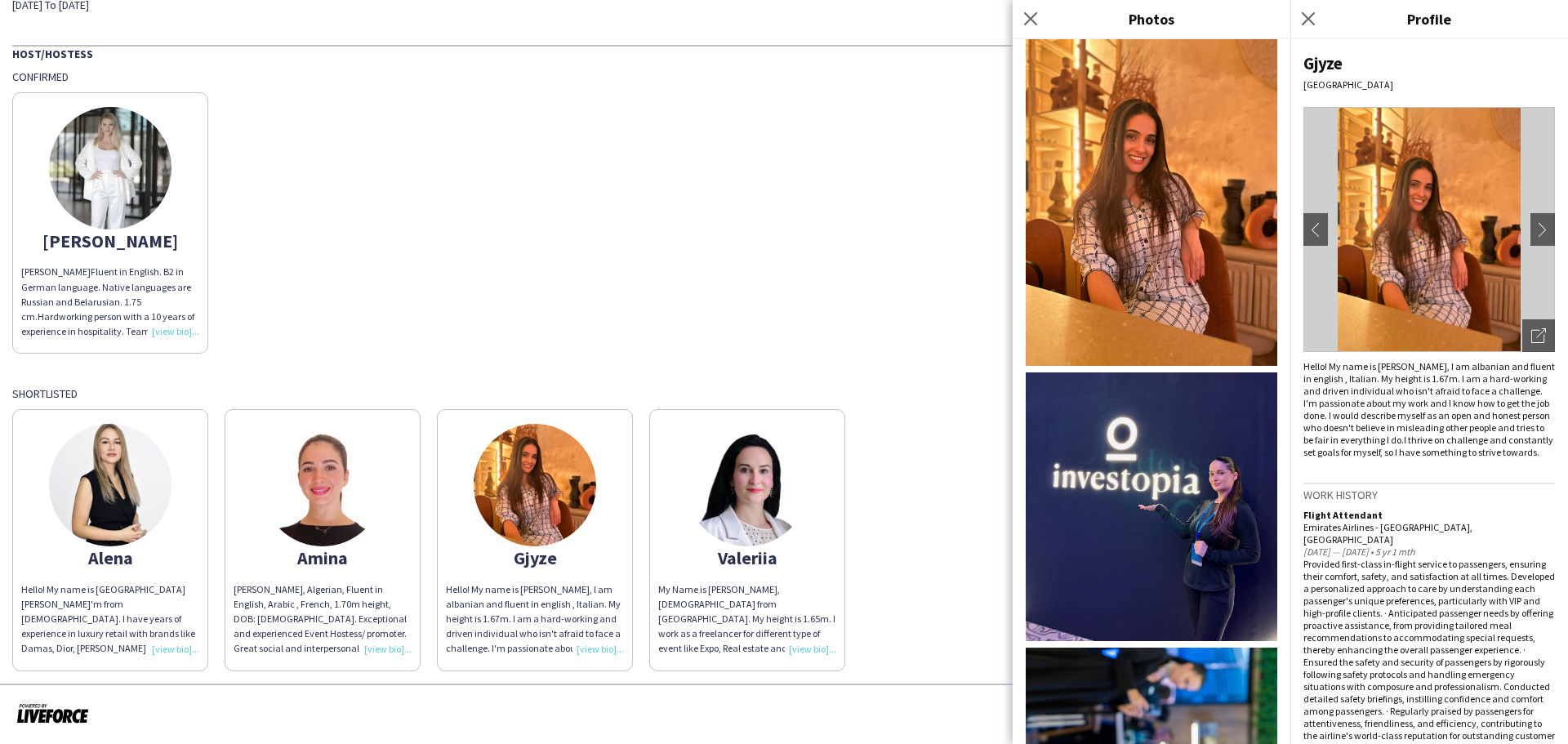
scroll to position [1716, 0]
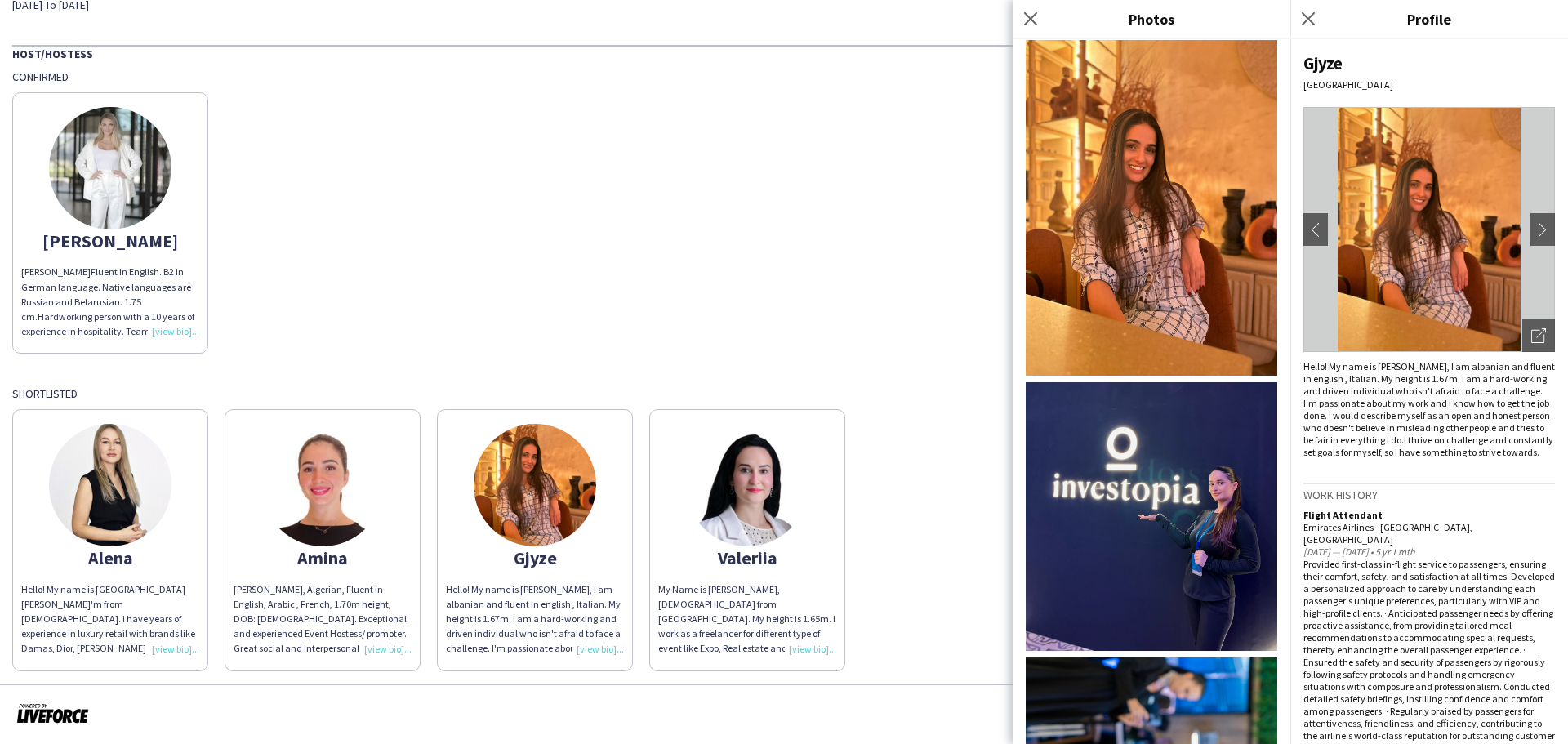
click at [1206, 442] on img at bounding box center [1151, 517] width 251 height 269
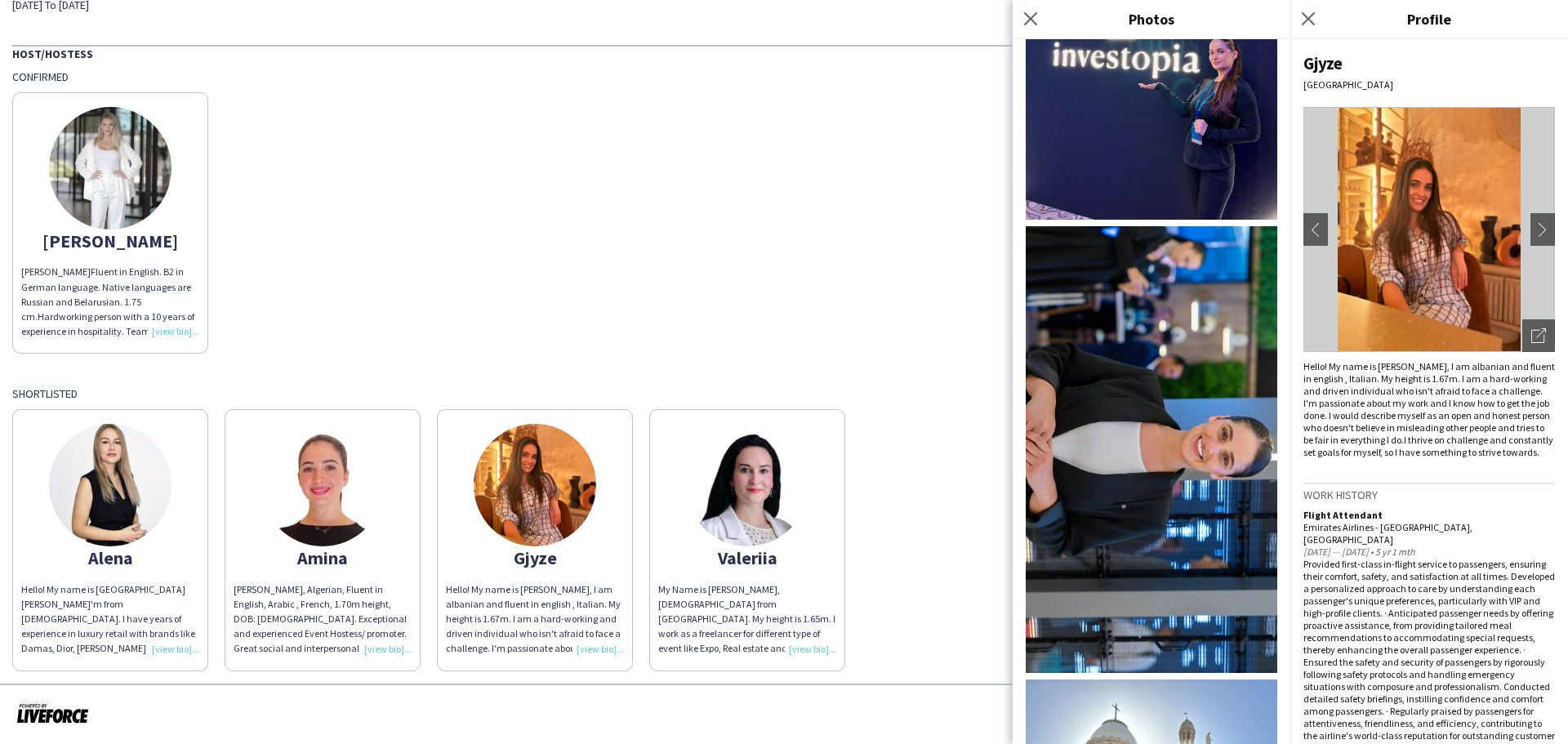
scroll to position [2435, 0]
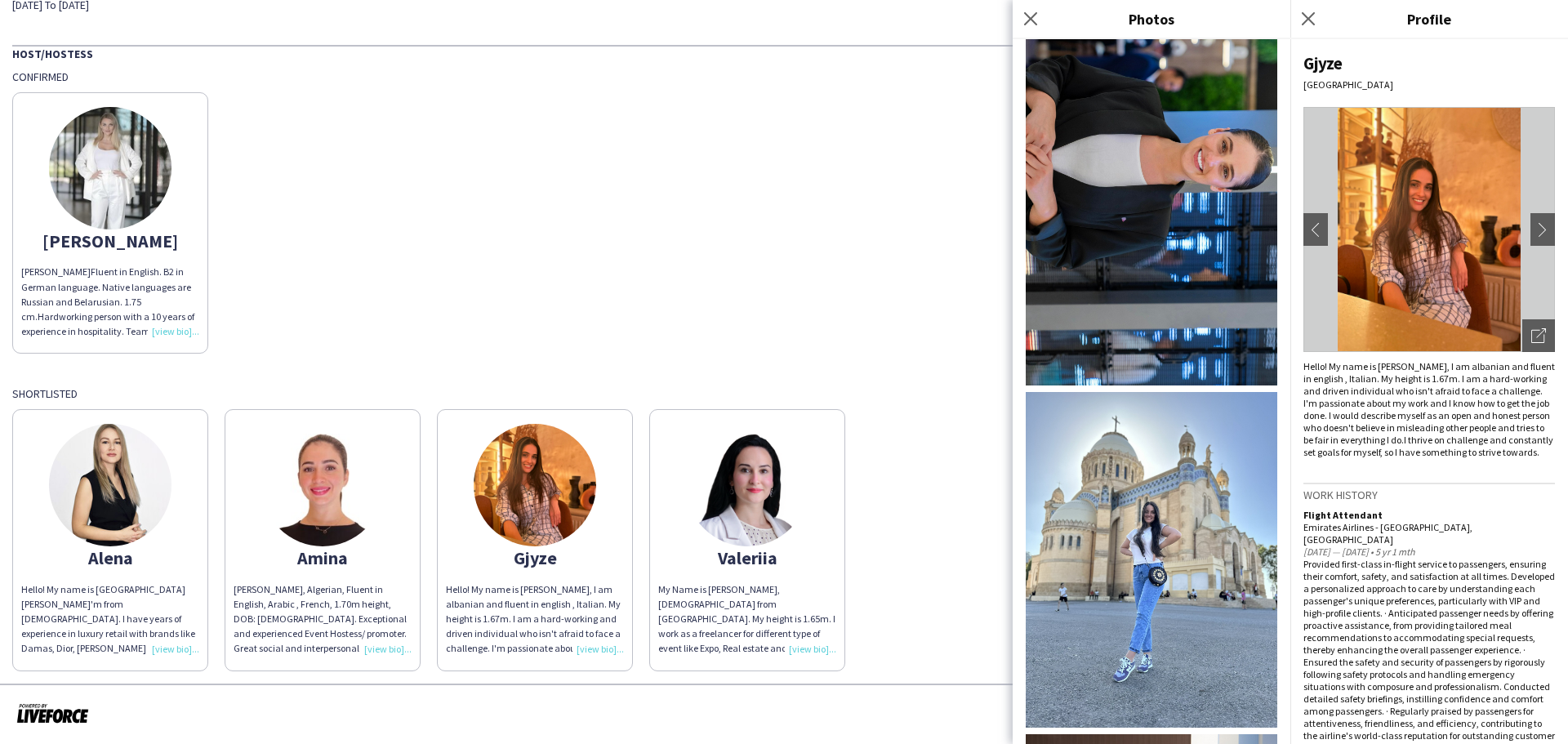
click at [1138, 421] on img at bounding box center [1151, 560] width 251 height 336
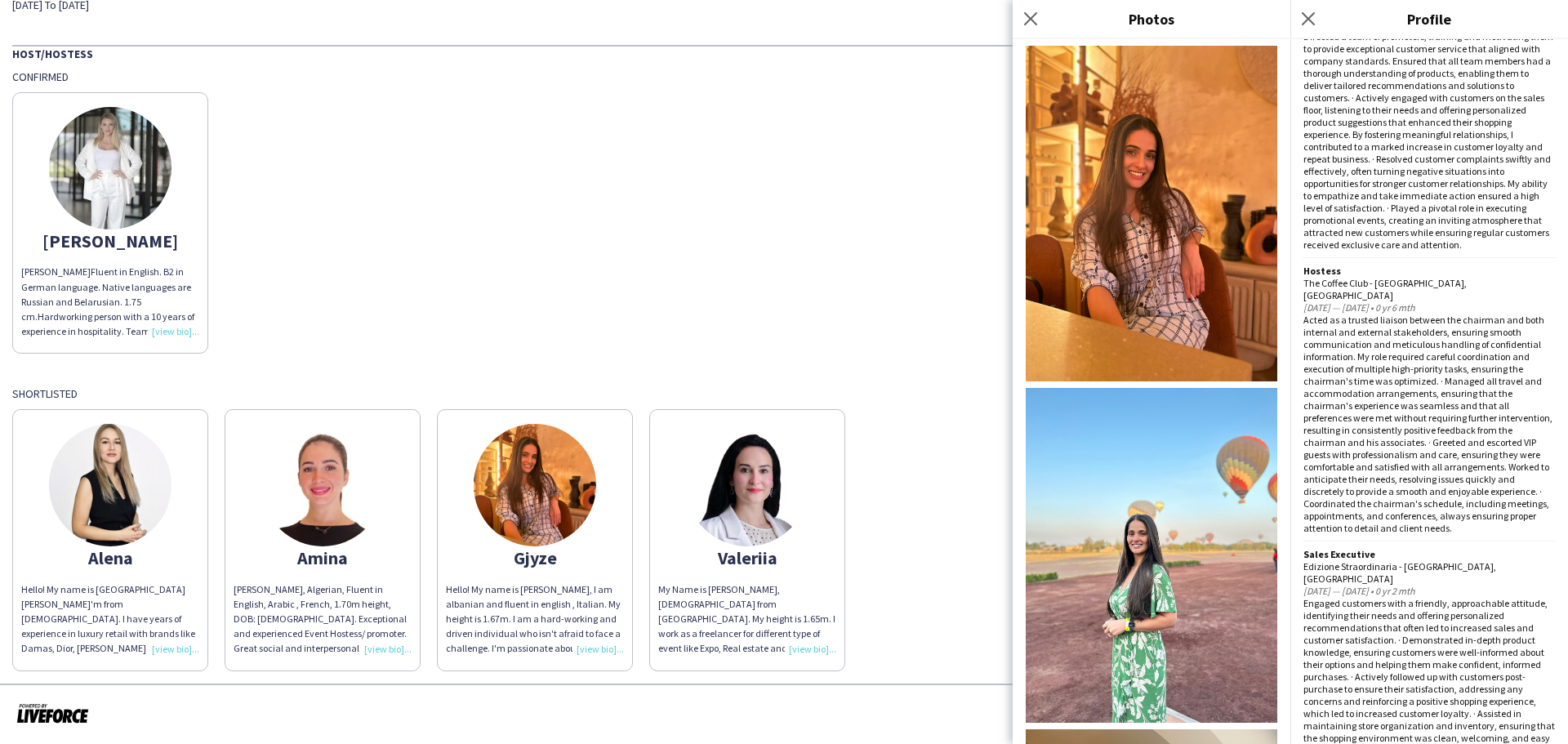
scroll to position [1387, 0]
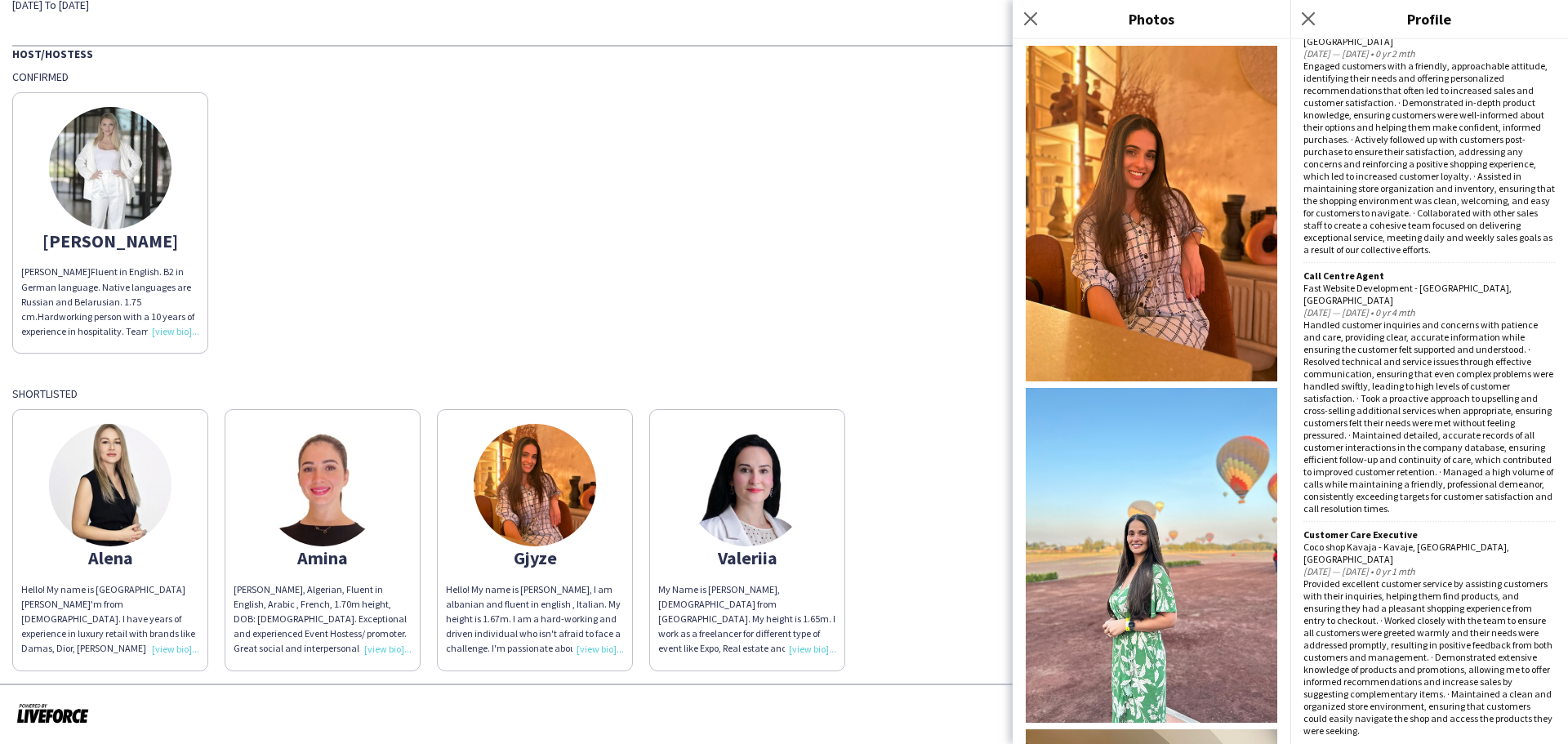
click at [137, 150] on img at bounding box center [110, 168] width 122 height 122
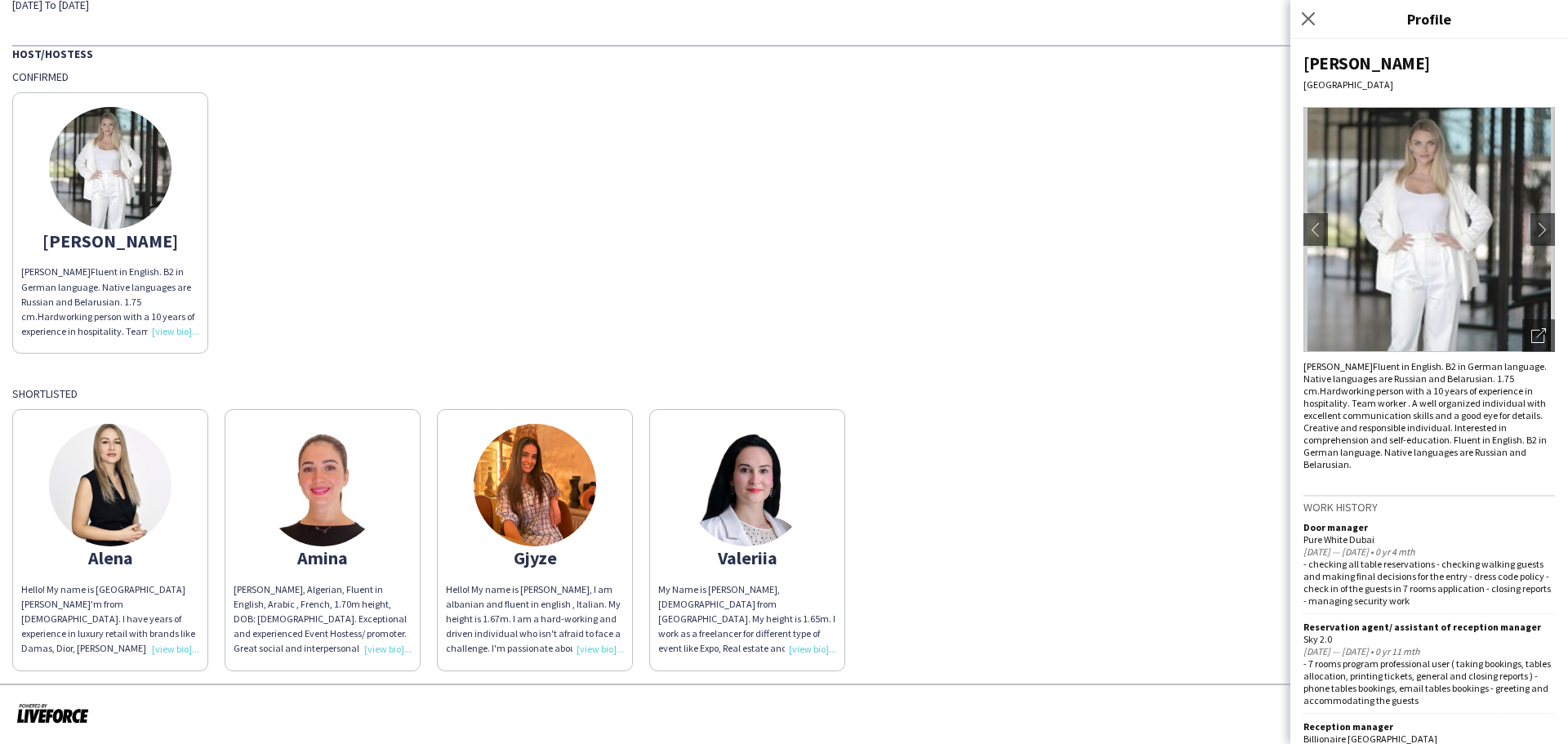
click at [112, 491] on img at bounding box center [110, 486] width 122 height 122
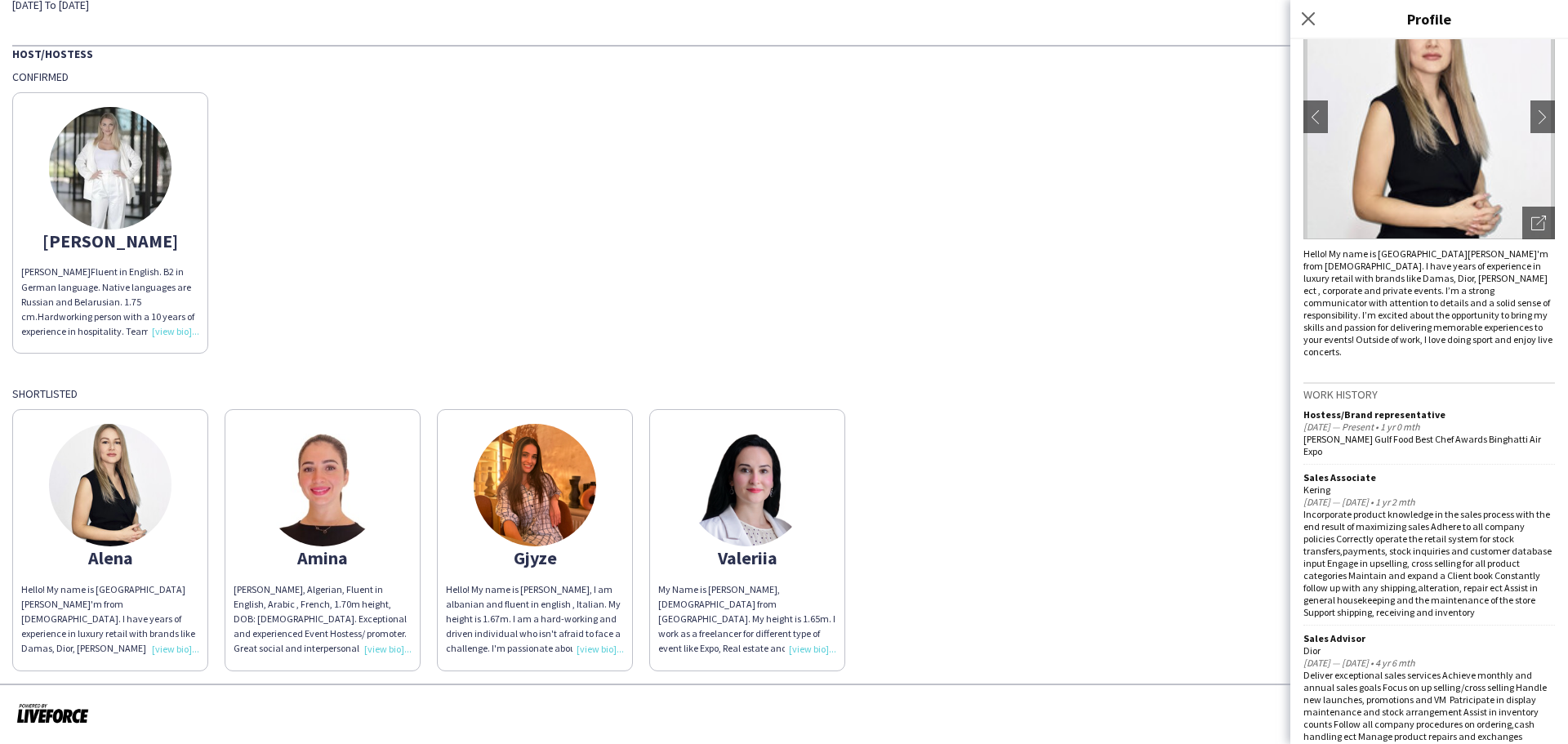
scroll to position [0, 0]
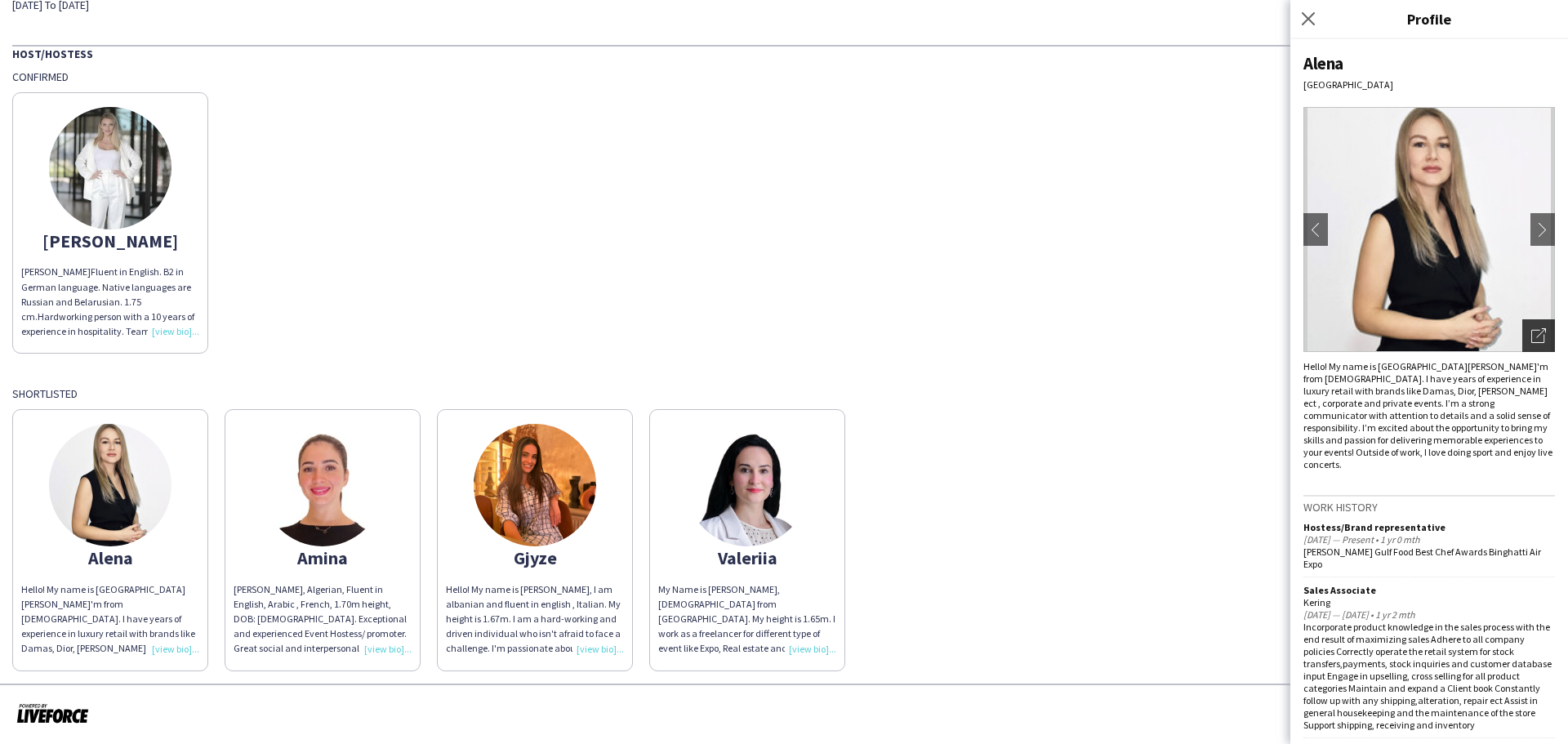
click at [1531, 337] on icon "Open photos pop-in" at bounding box center [1538, 335] width 15 height 15
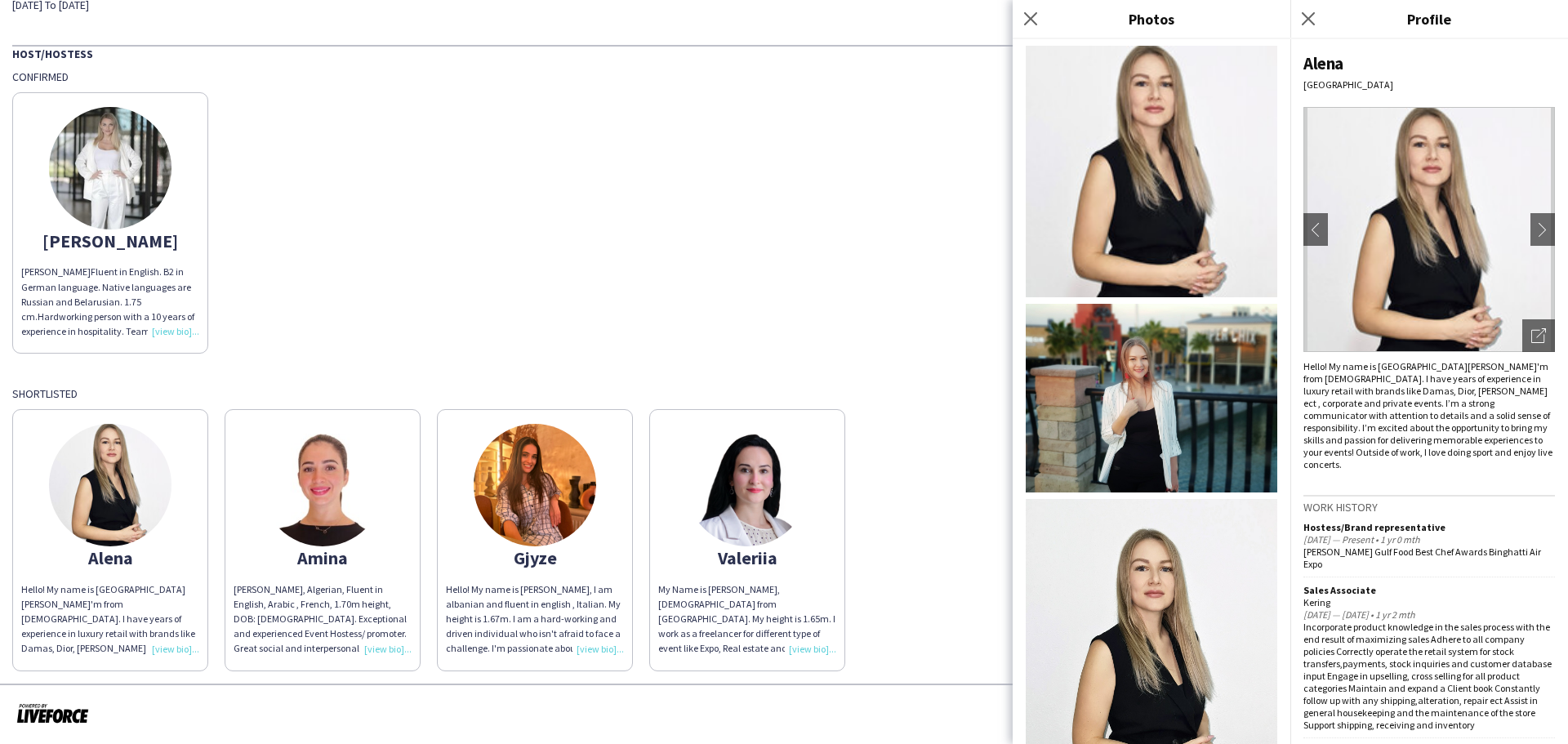
click at [1150, 389] on img at bounding box center [1151, 398] width 251 height 188
click at [158, 181] on img at bounding box center [110, 168] width 122 height 122
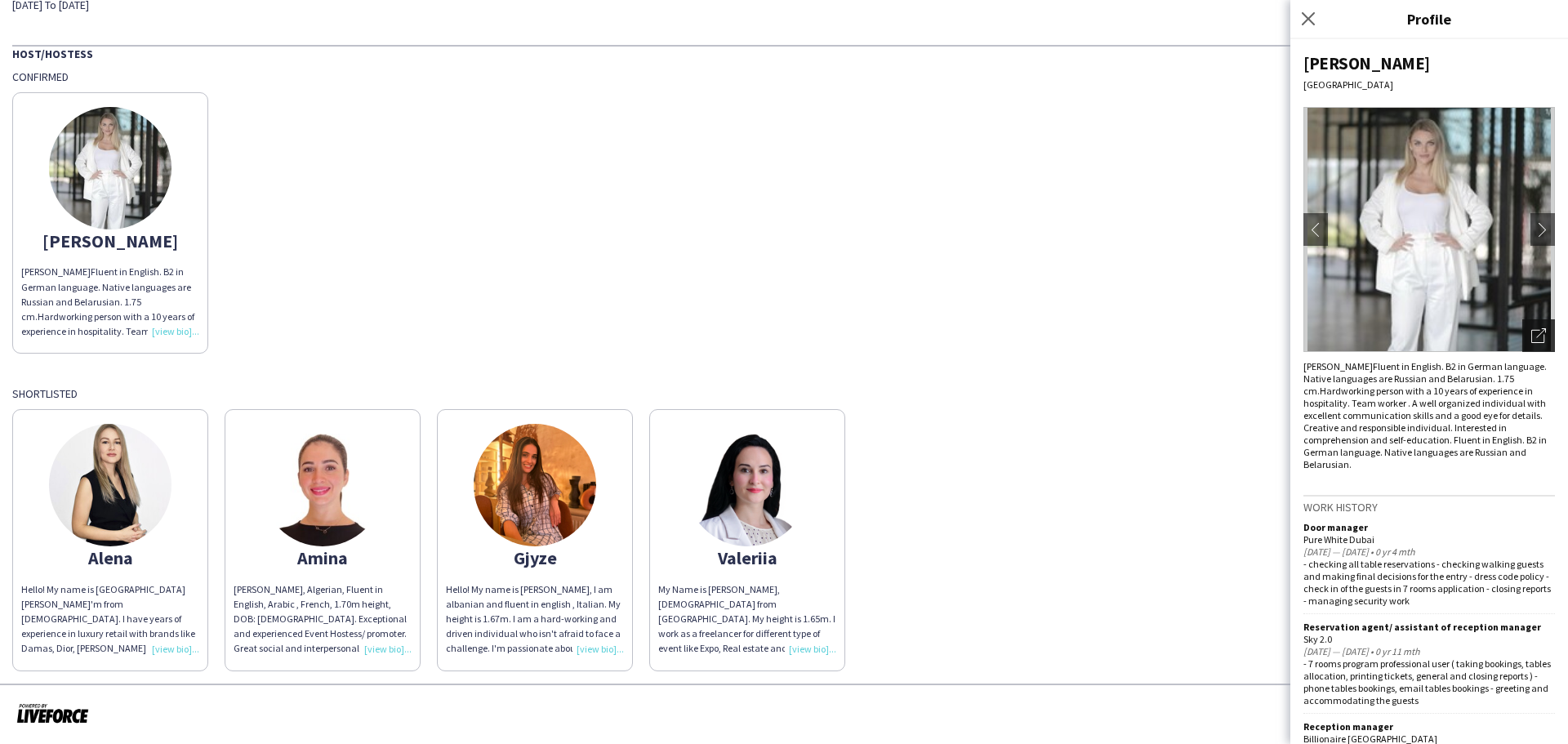
click at [1531, 328] on icon "Open photos pop-in" at bounding box center [1538, 335] width 15 height 15
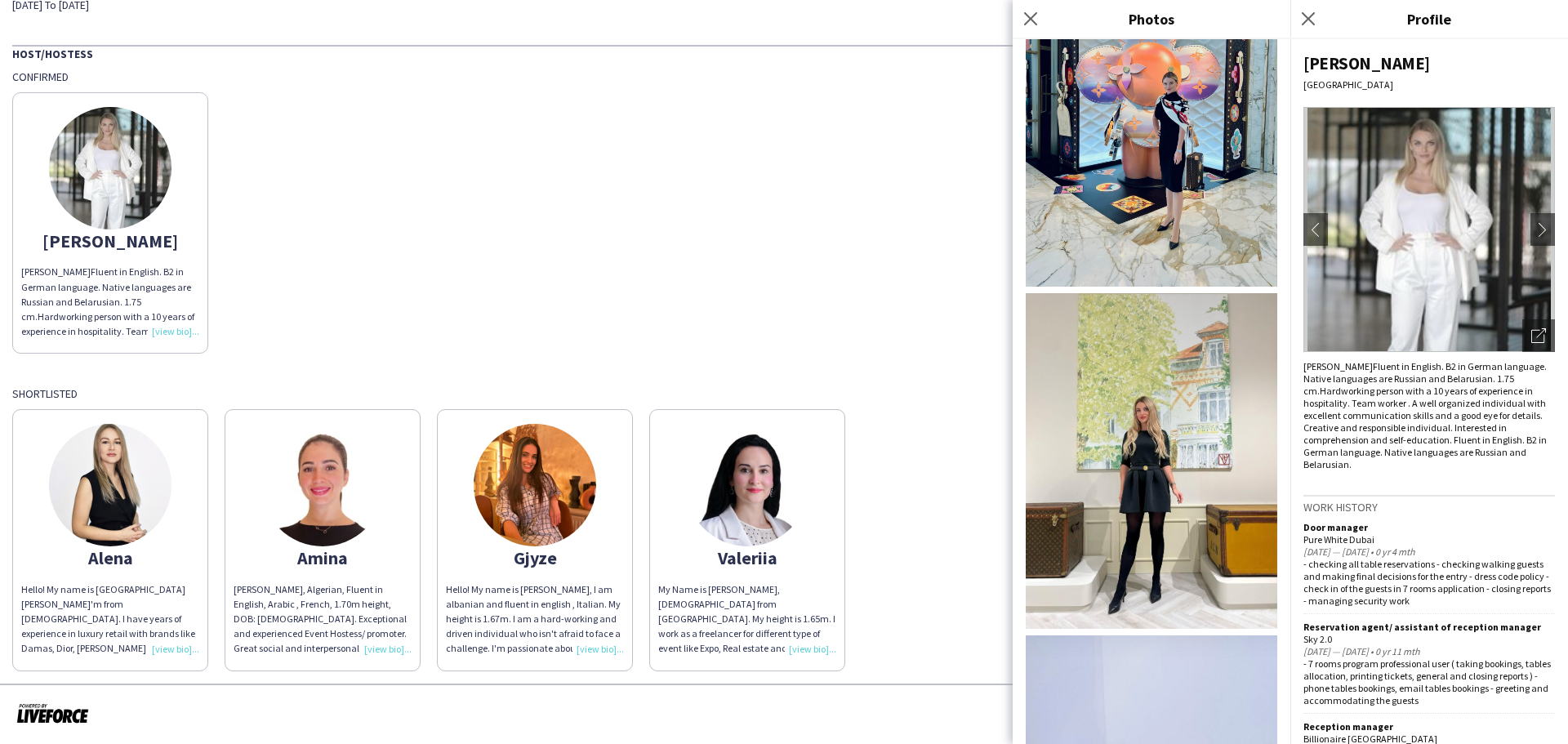
scroll to position [1961, 0]
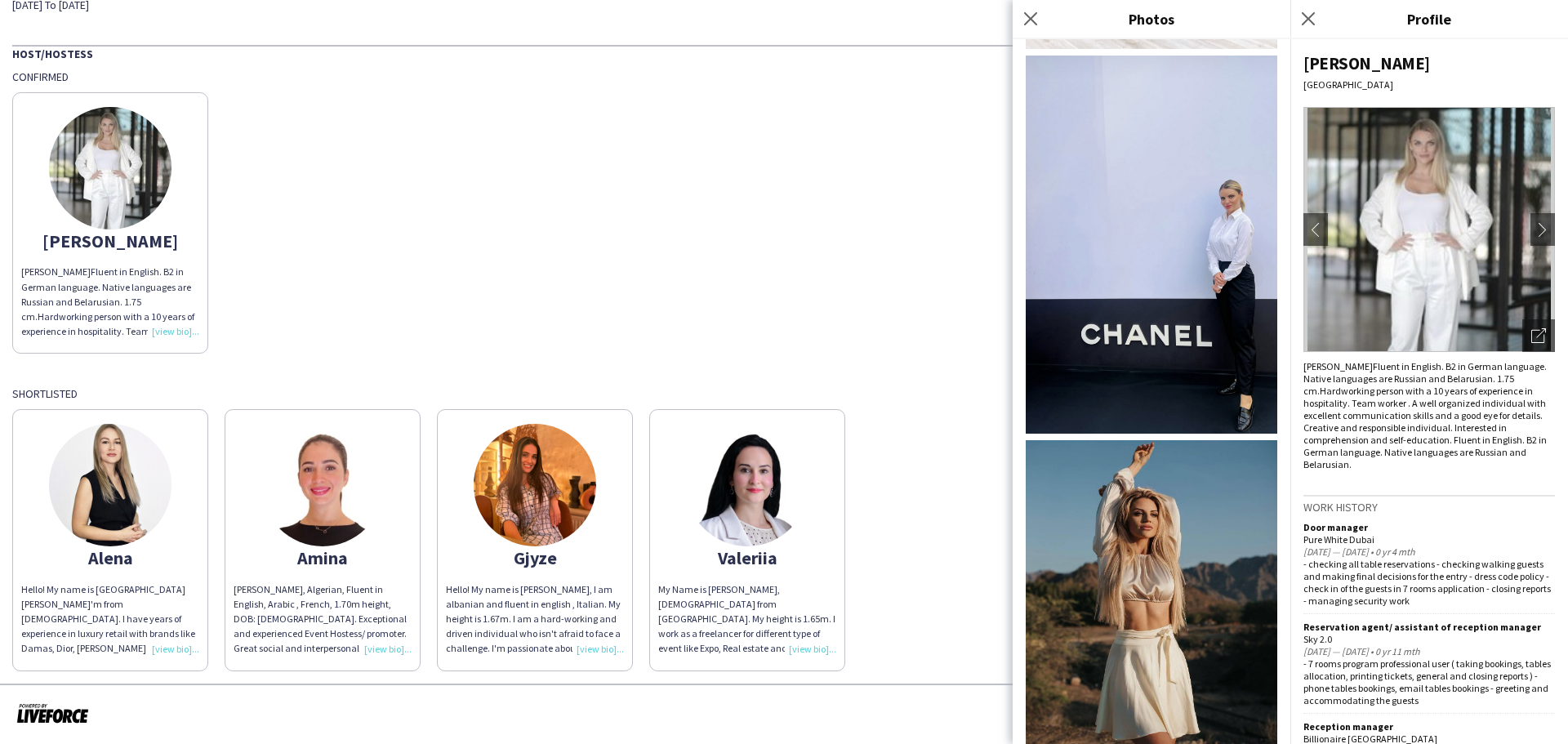
click at [1184, 446] on img at bounding box center [1151, 595] width 251 height 312
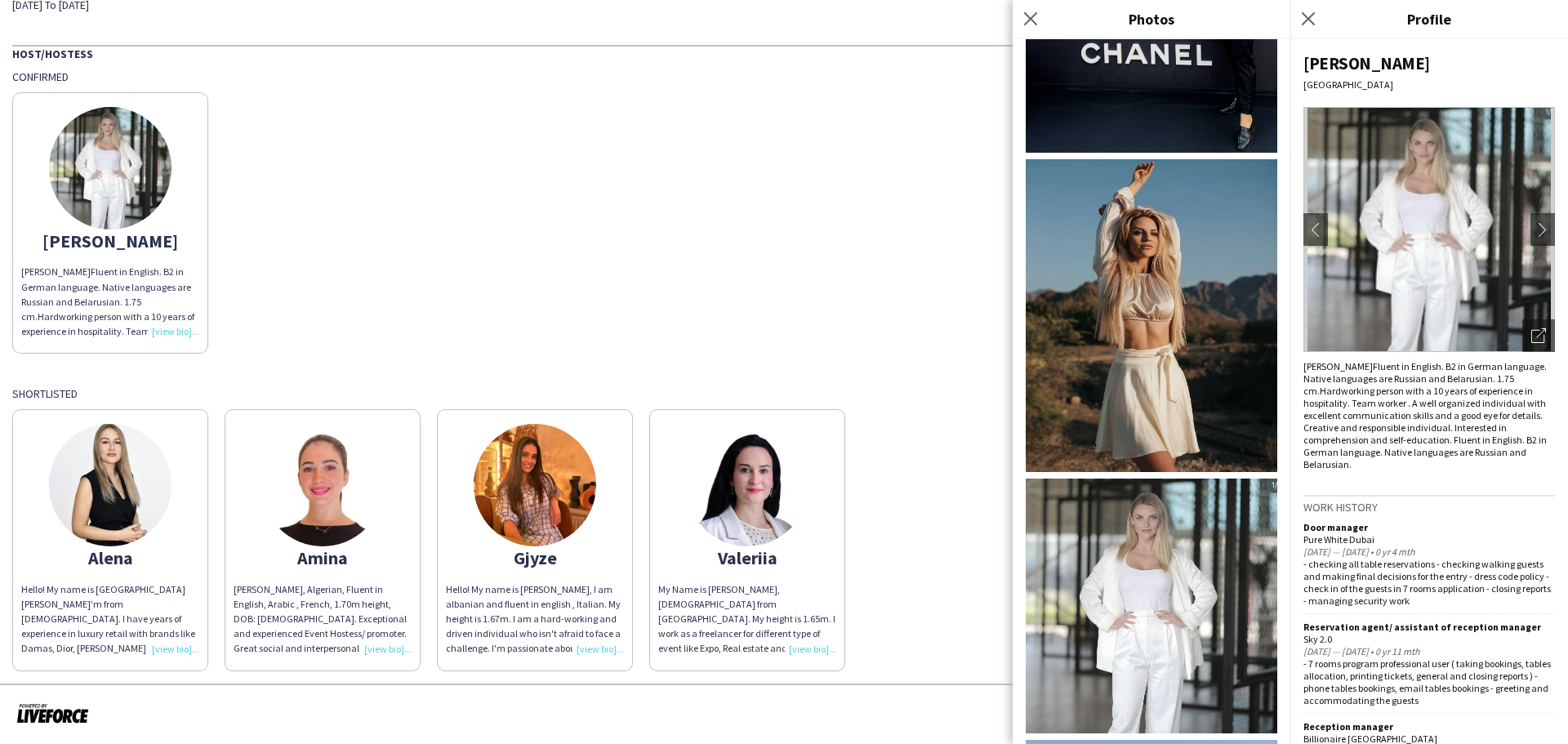
scroll to position [2374, 0]
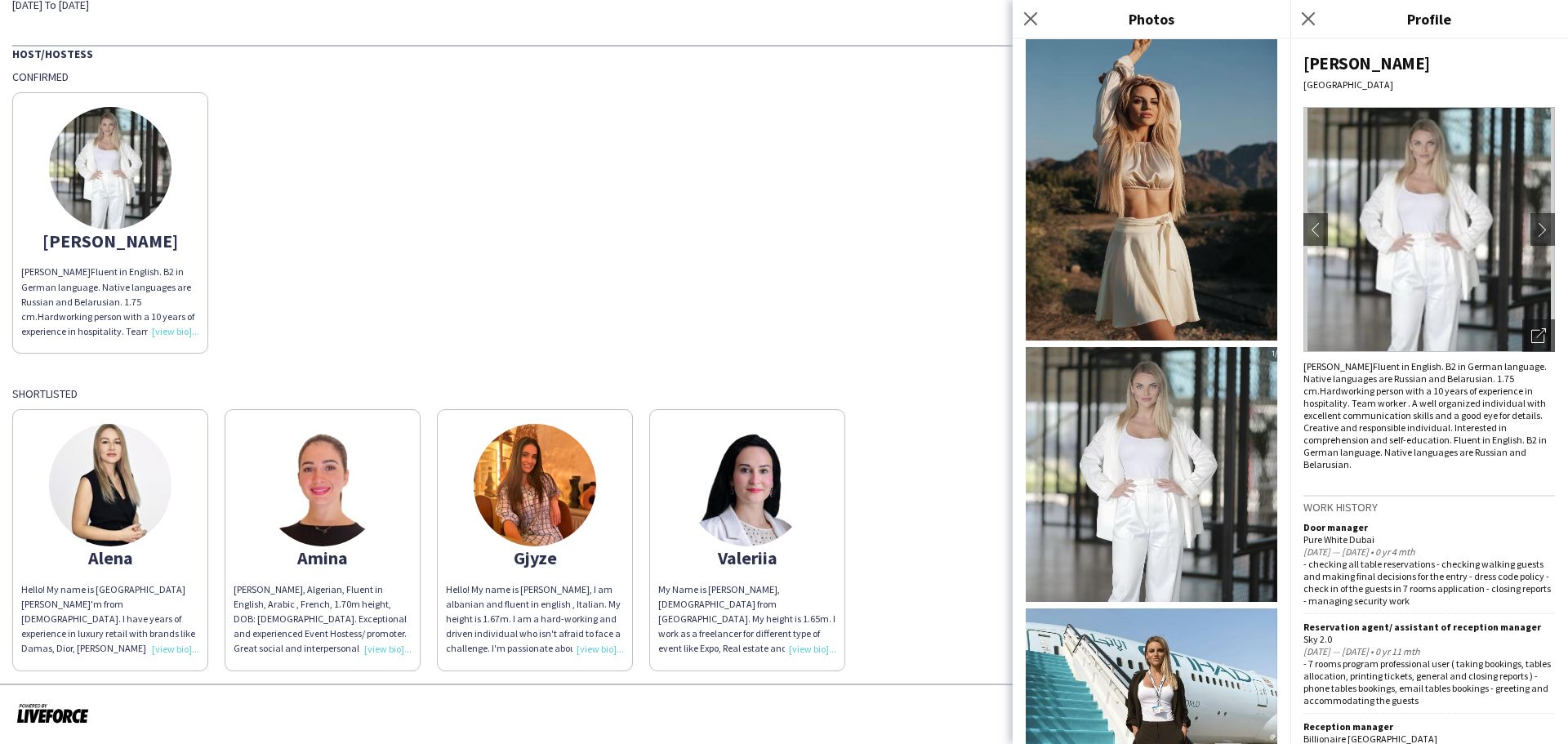
click at [1171, 348] on img at bounding box center [1151, 475] width 251 height 254
click at [1146, 609] on img at bounding box center [1151, 754] width 251 height 290
